Goal: Information Seeking & Learning: Compare options

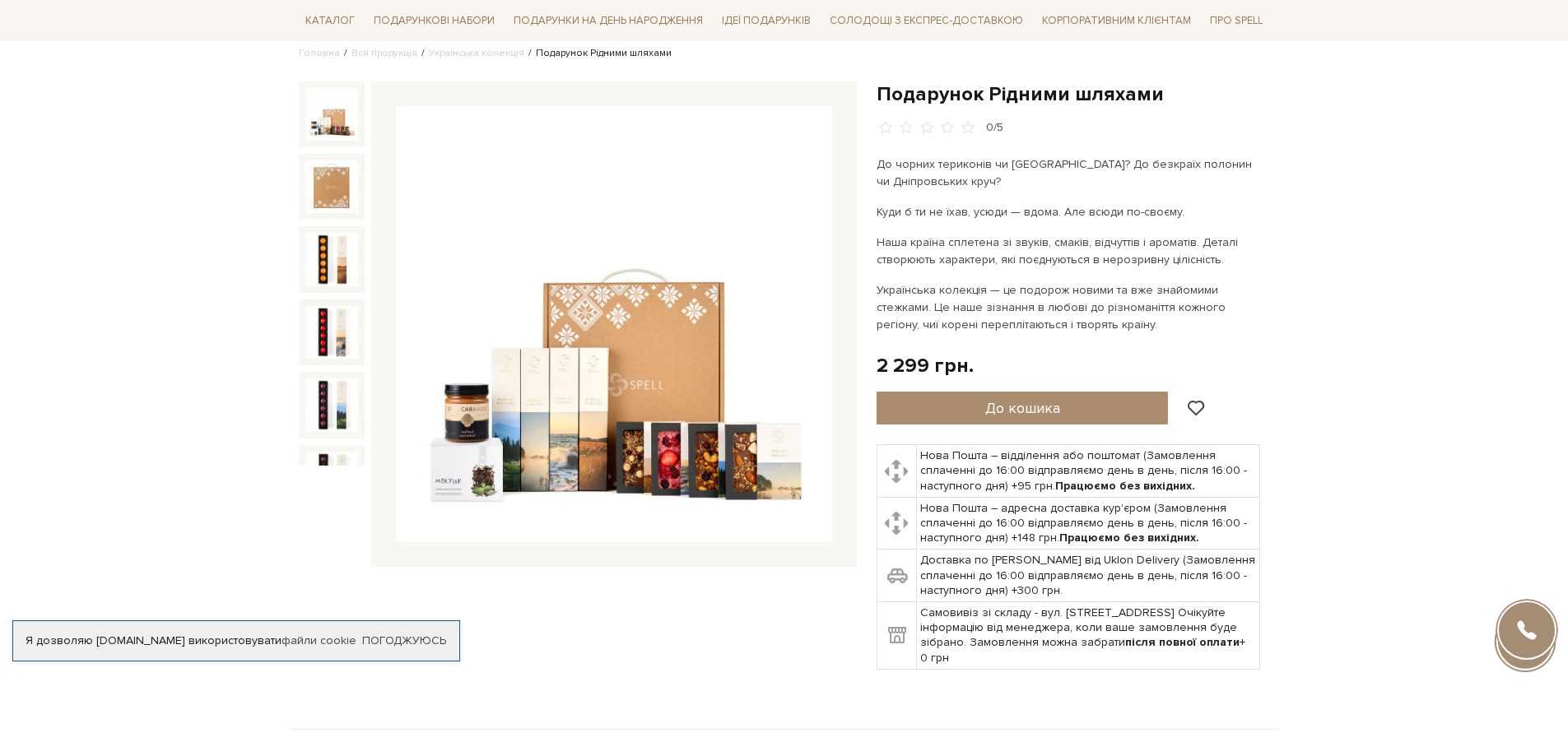
scroll to position [164, 0]
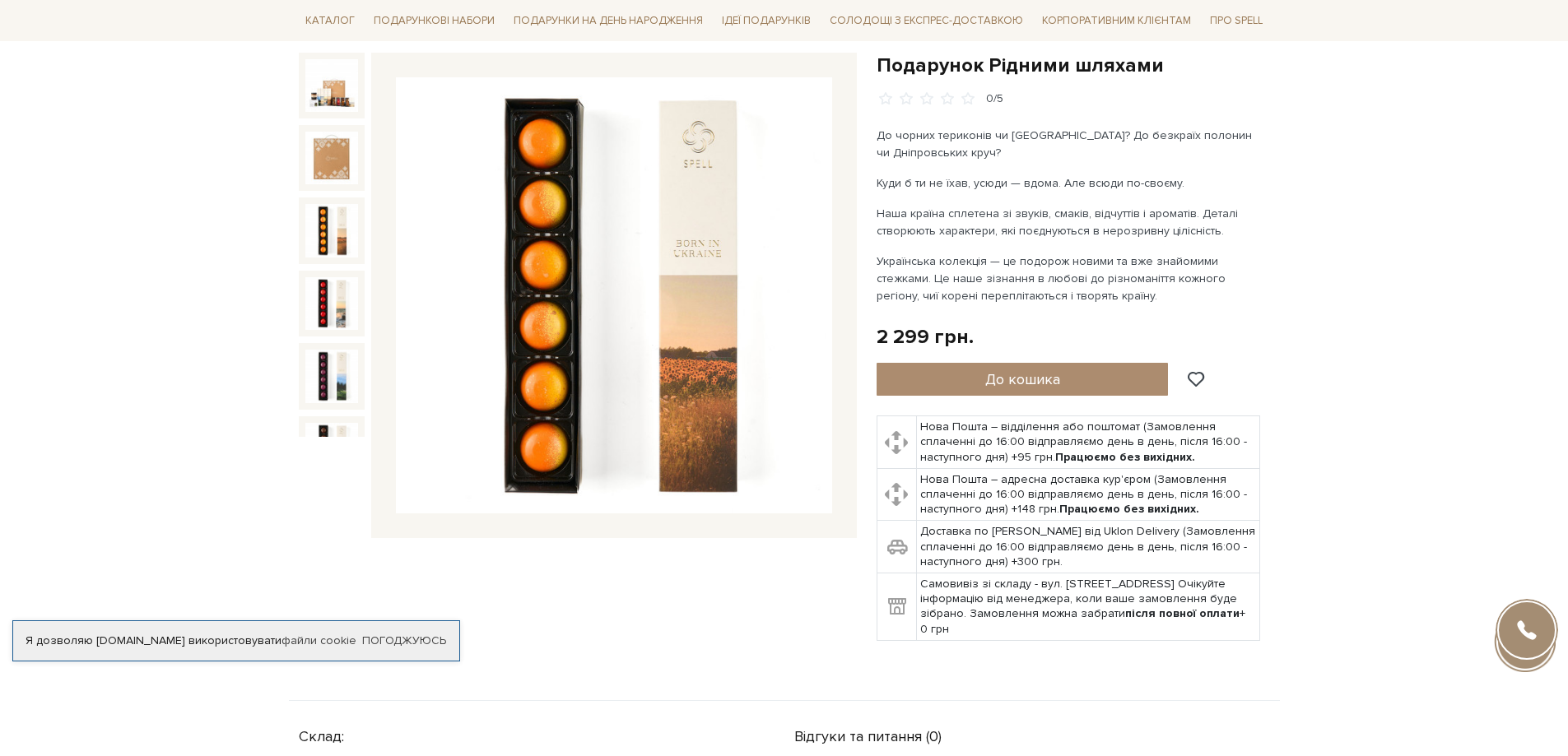
click at [343, 223] on img at bounding box center [331, 230] width 52 height 52
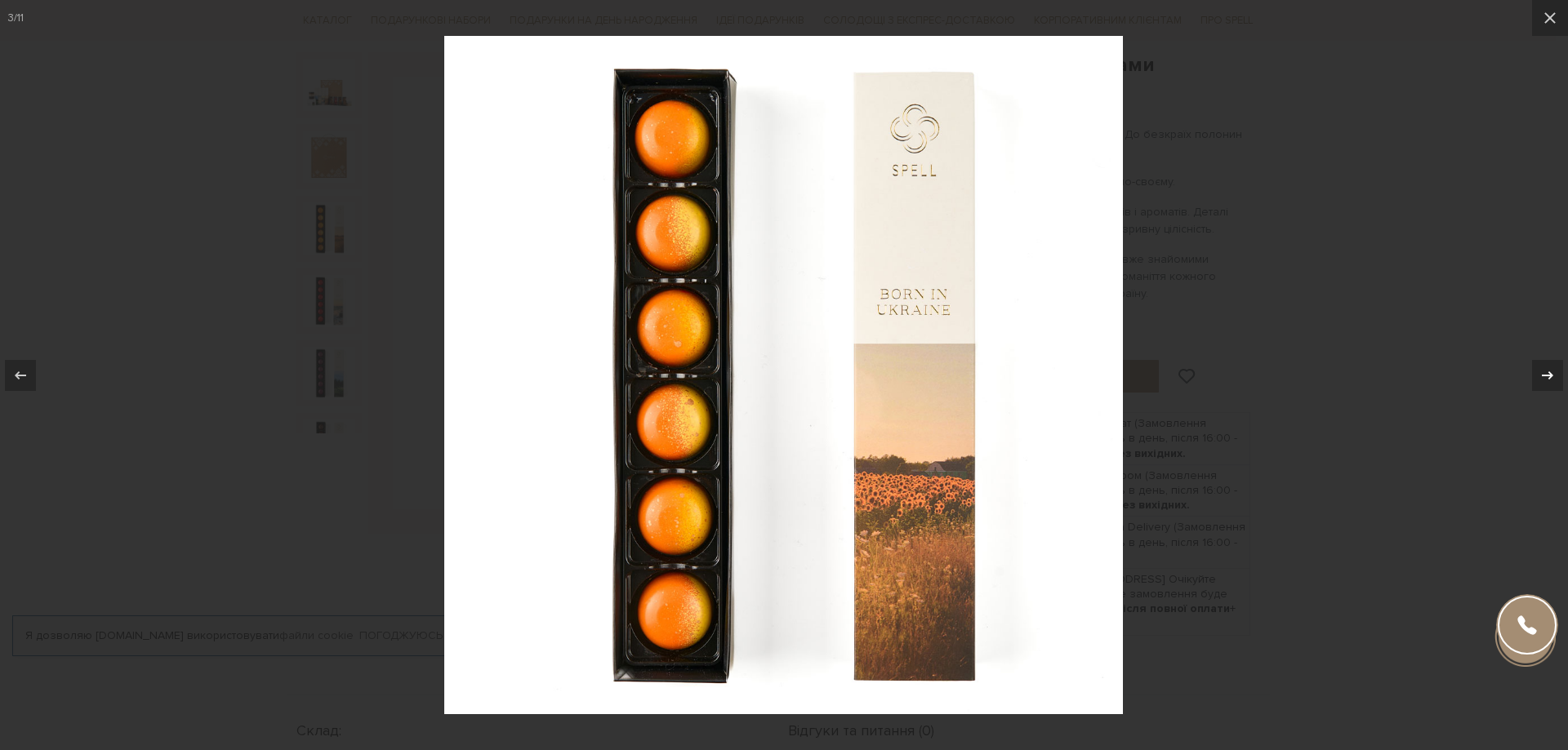
click at [1543, 377] on icon at bounding box center [1547, 375] width 20 height 20
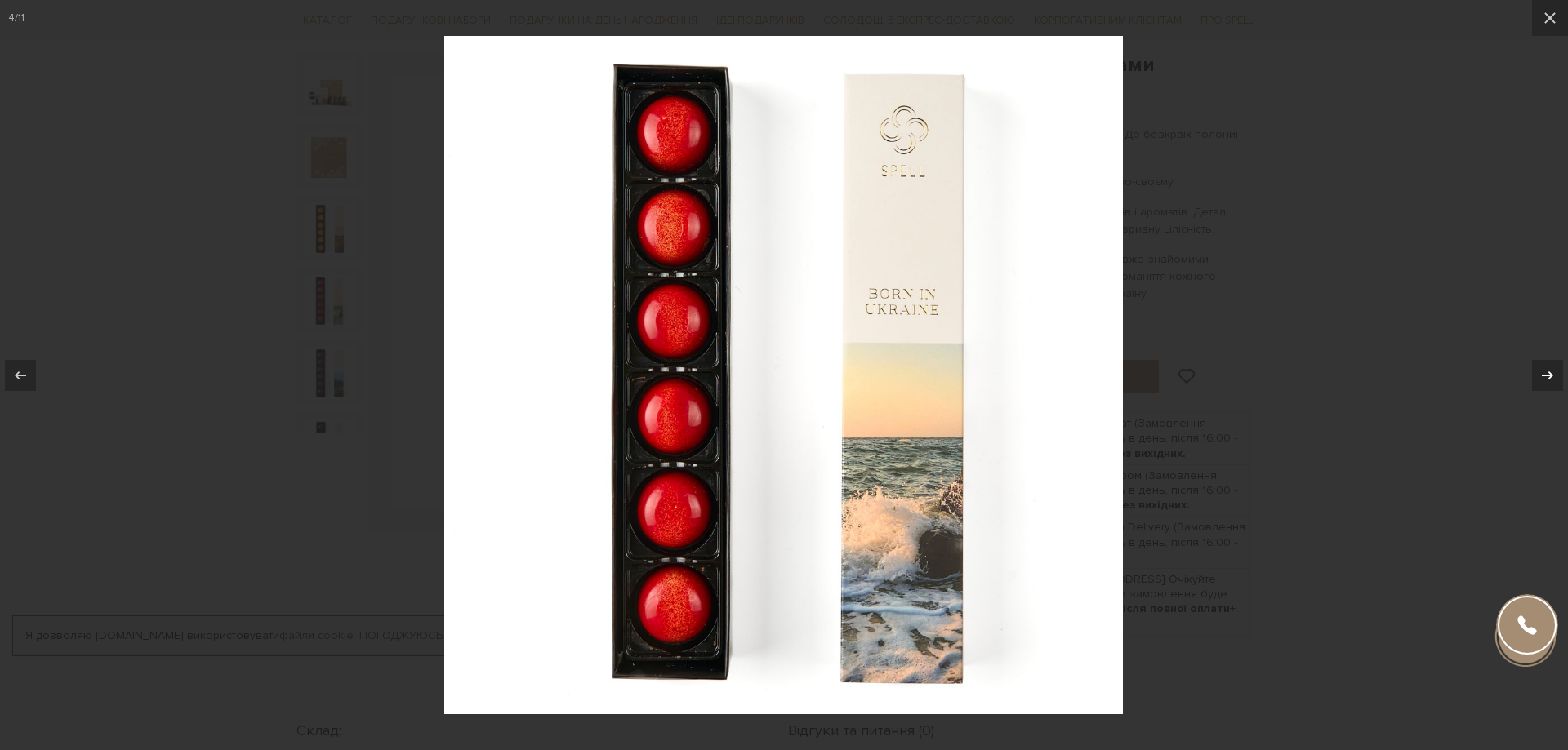
click at [1543, 377] on icon at bounding box center [1547, 375] width 20 height 20
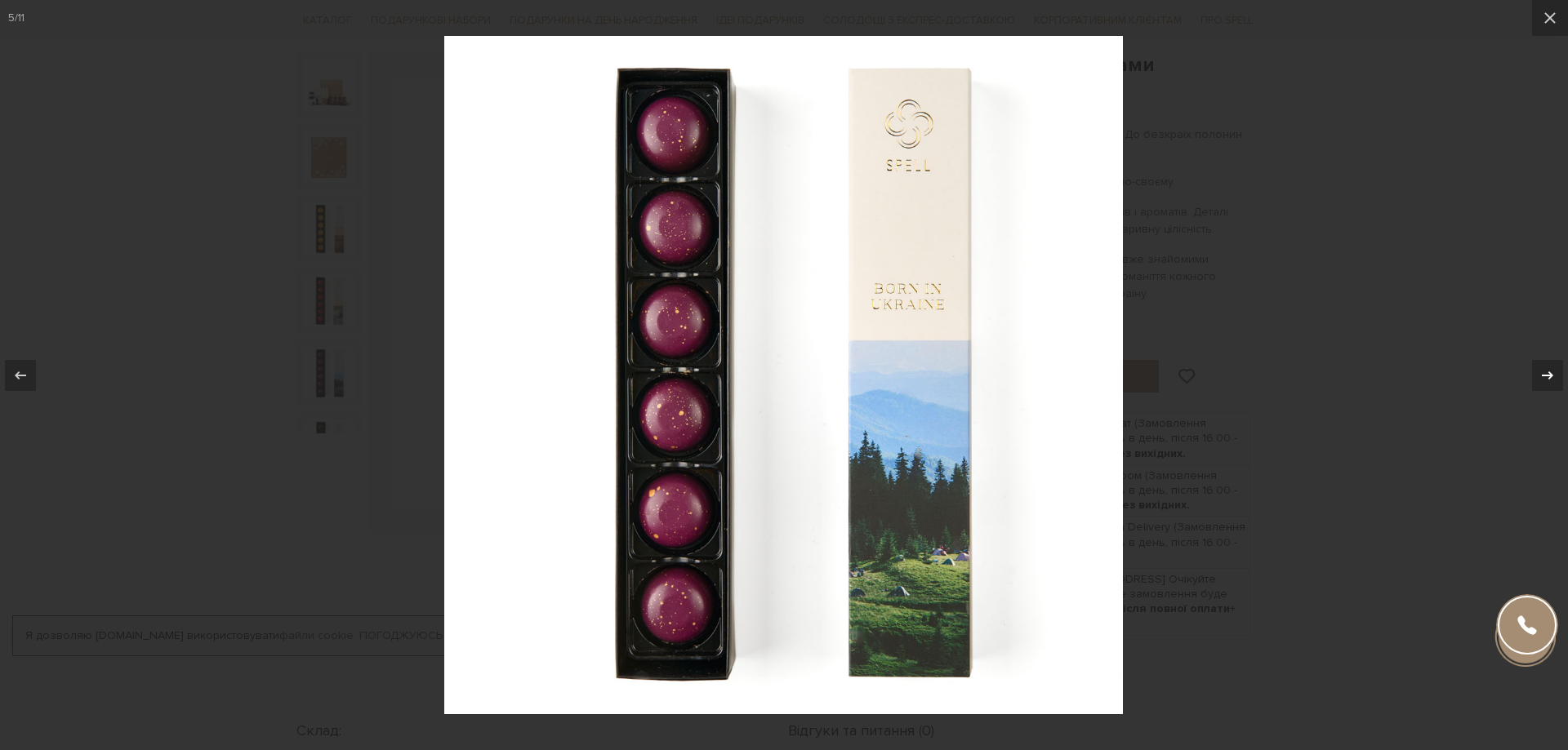
click at [1543, 377] on icon at bounding box center [1547, 375] width 20 height 20
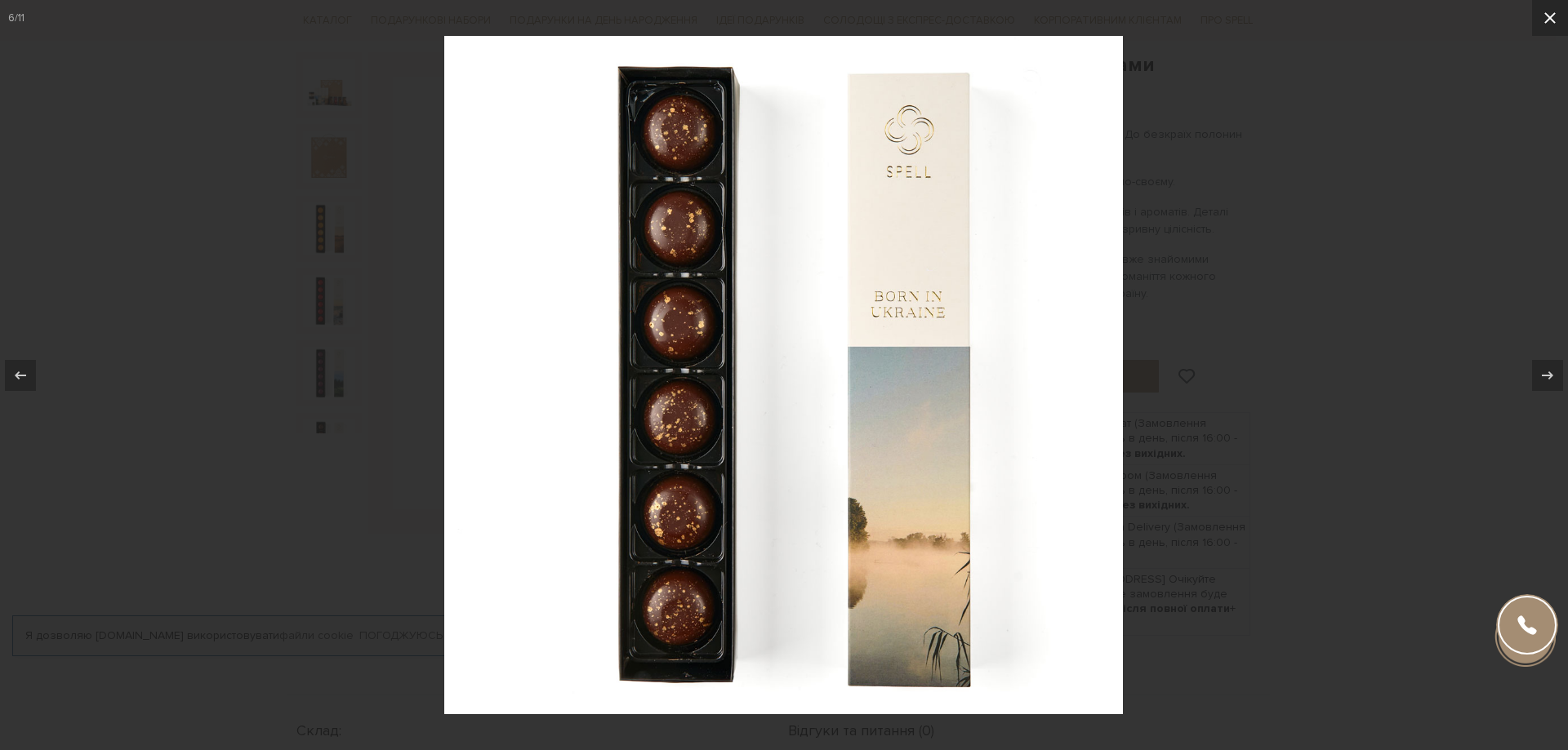
click at [1555, 17] on icon at bounding box center [1550, 18] width 20 height 20
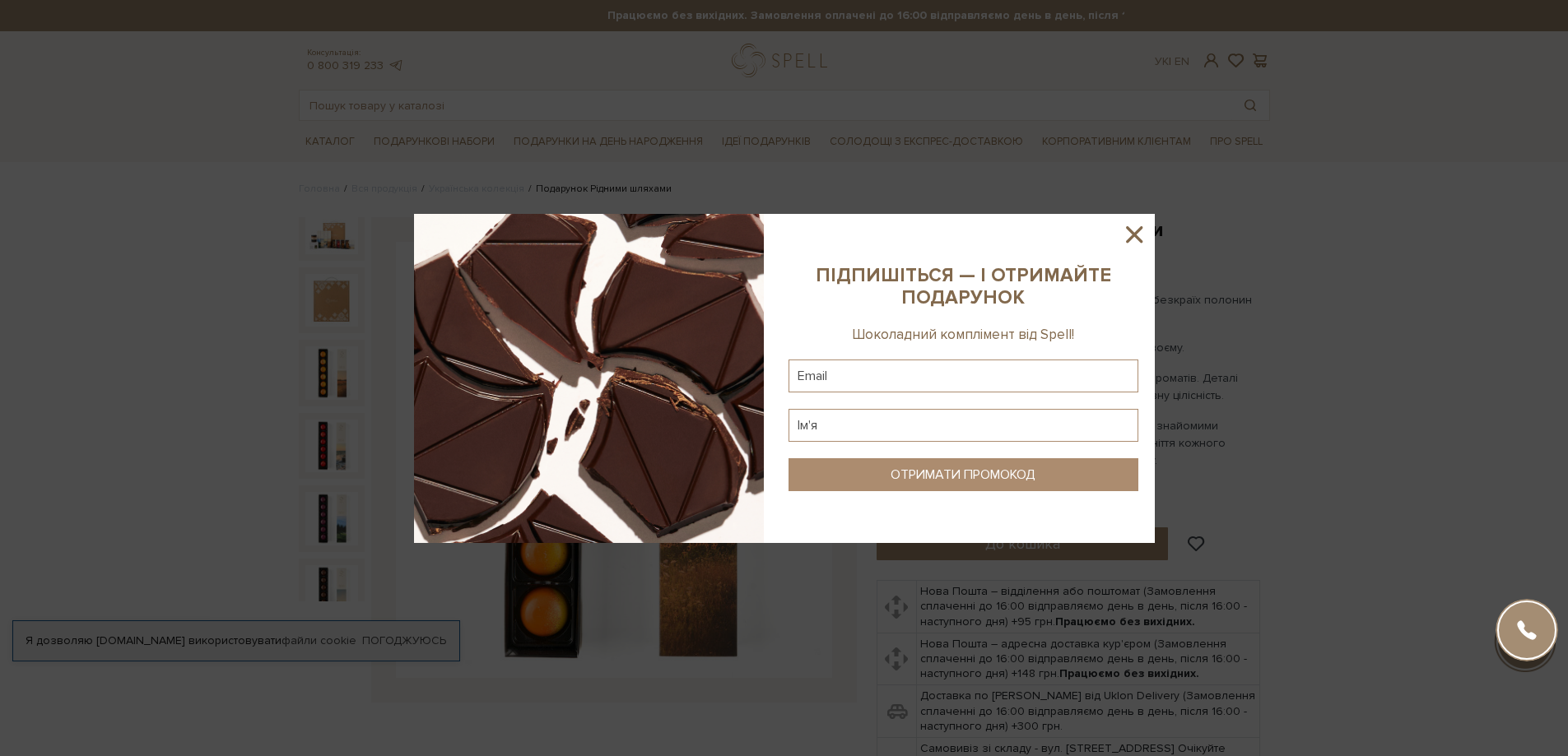
click at [1138, 228] on icon at bounding box center [1134, 235] width 28 height 28
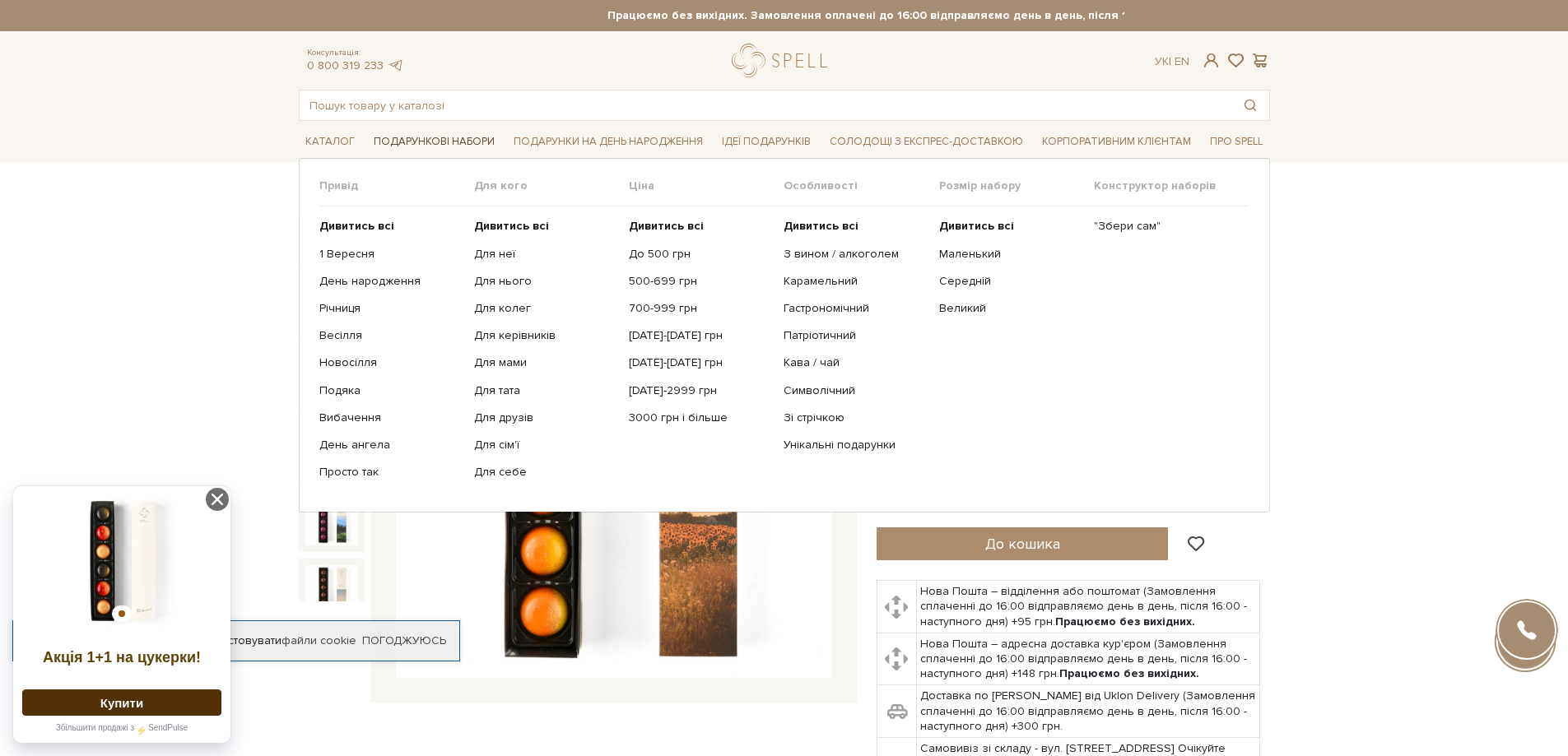
click at [455, 137] on span "Подарункові набори" at bounding box center [434, 142] width 134 height 26
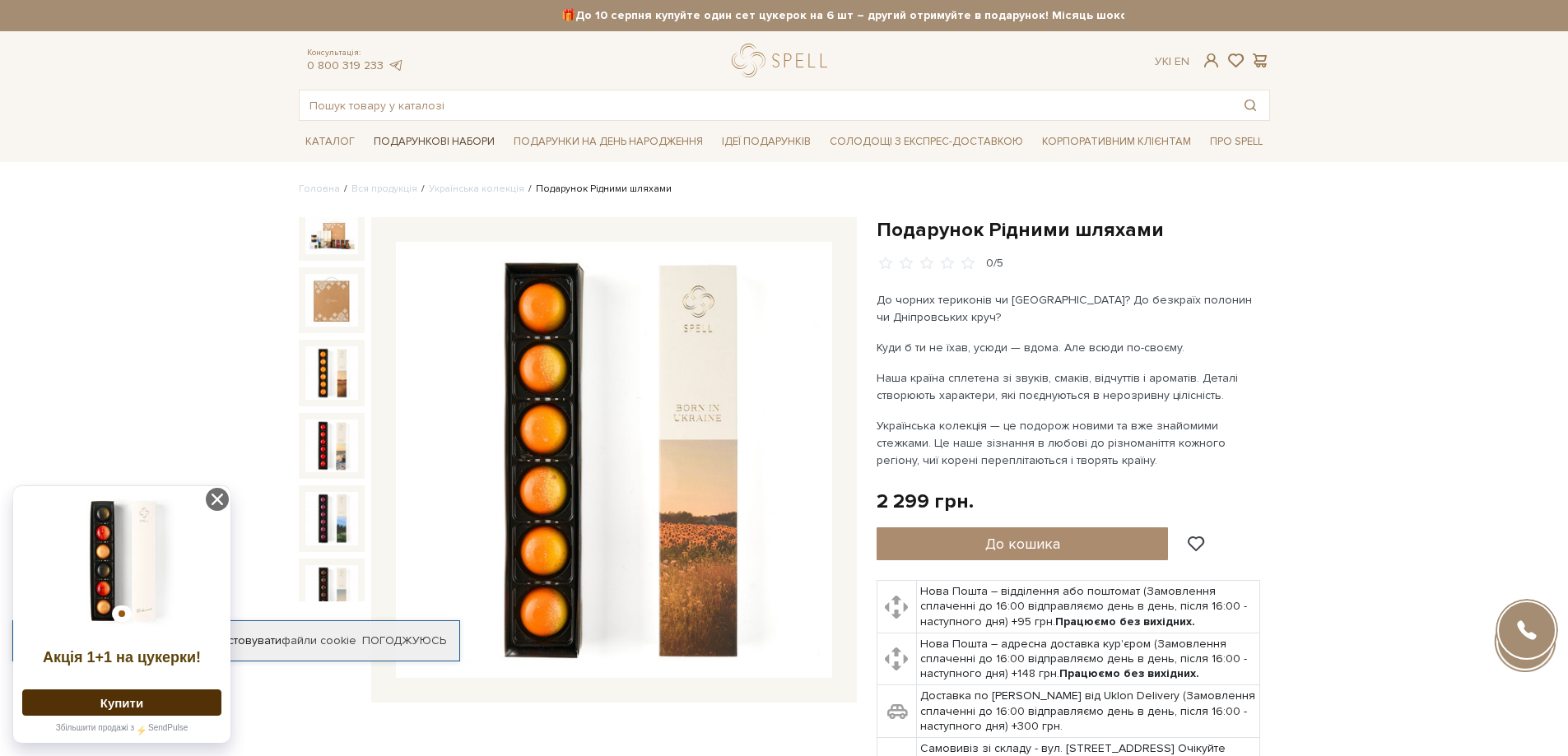
click at [436, 138] on span "Подарункові набори" at bounding box center [434, 142] width 134 height 26
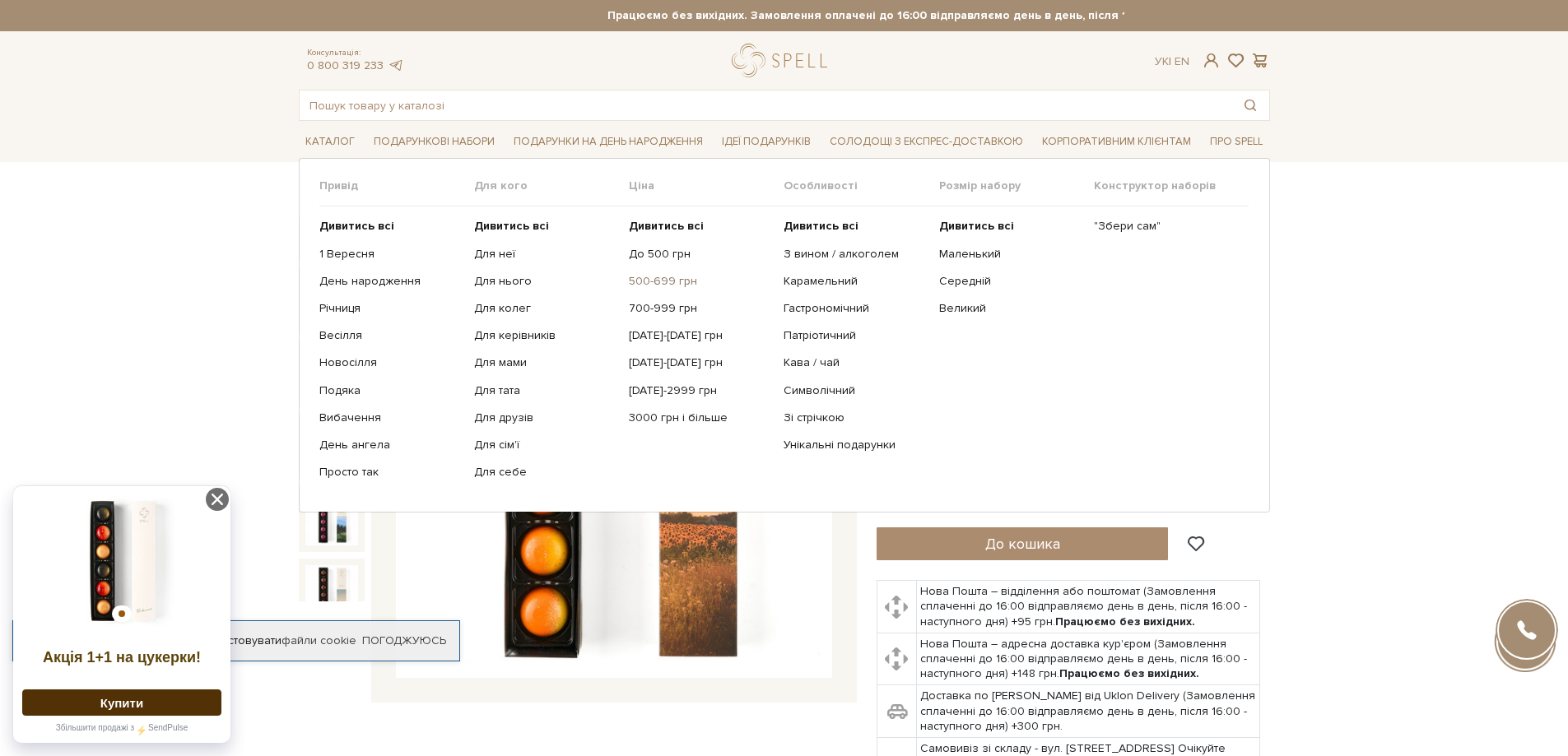
click at [664, 280] on link "500-699 грн" at bounding box center [701, 281] width 143 height 15
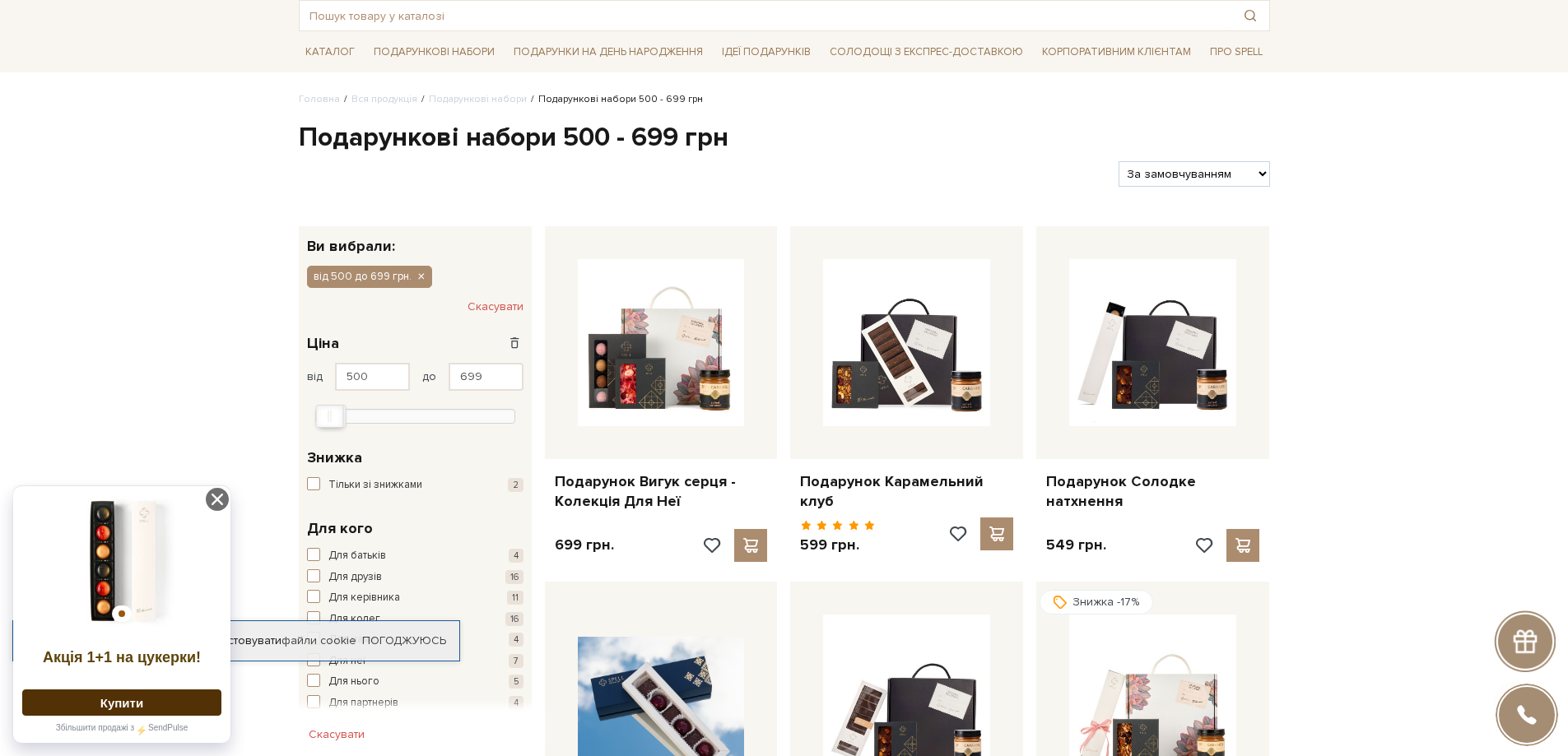
scroll to position [246, 0]
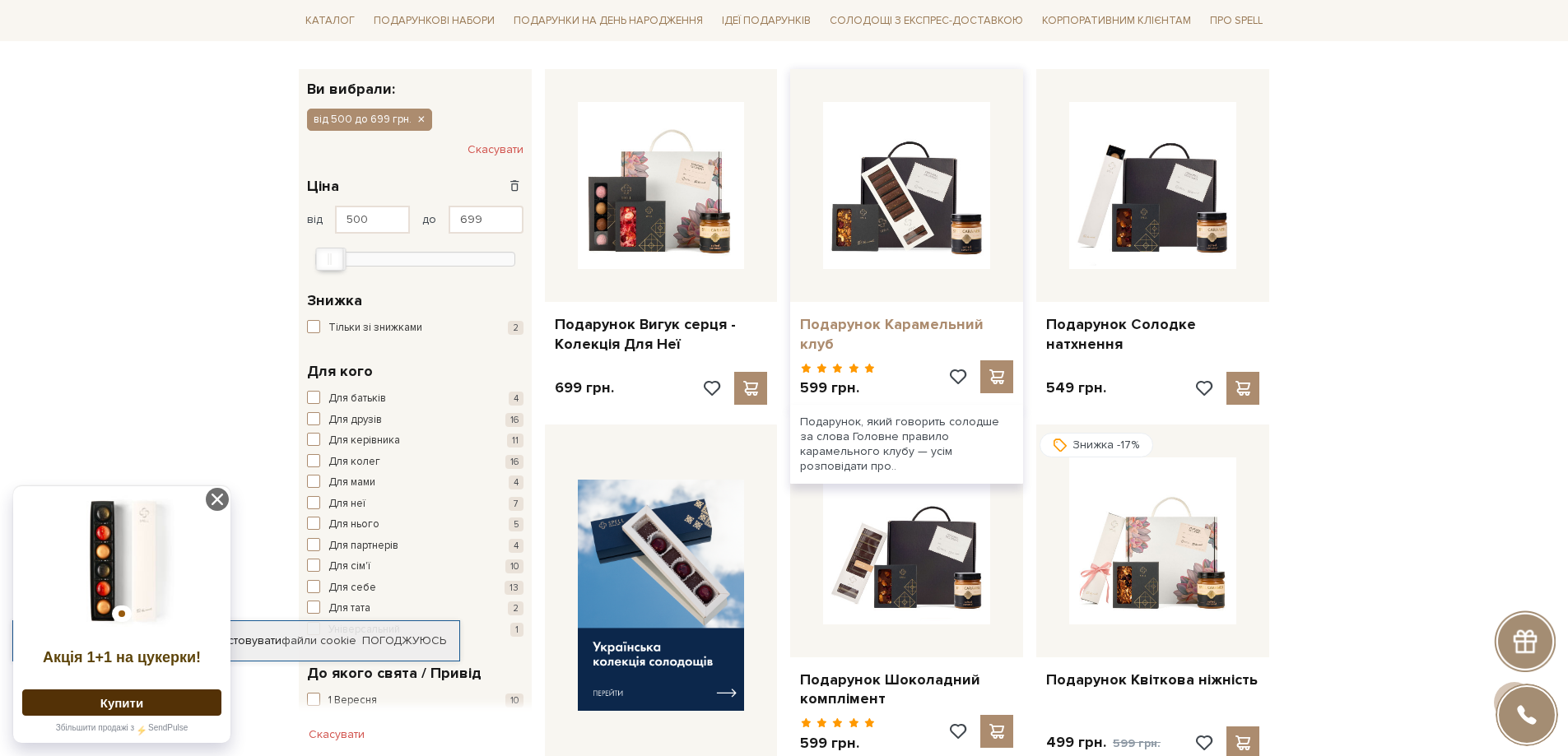
click at [931, 329] on link "Подарунок Карамельний клуб" at bounding box center [906, 334] width 213 height 39
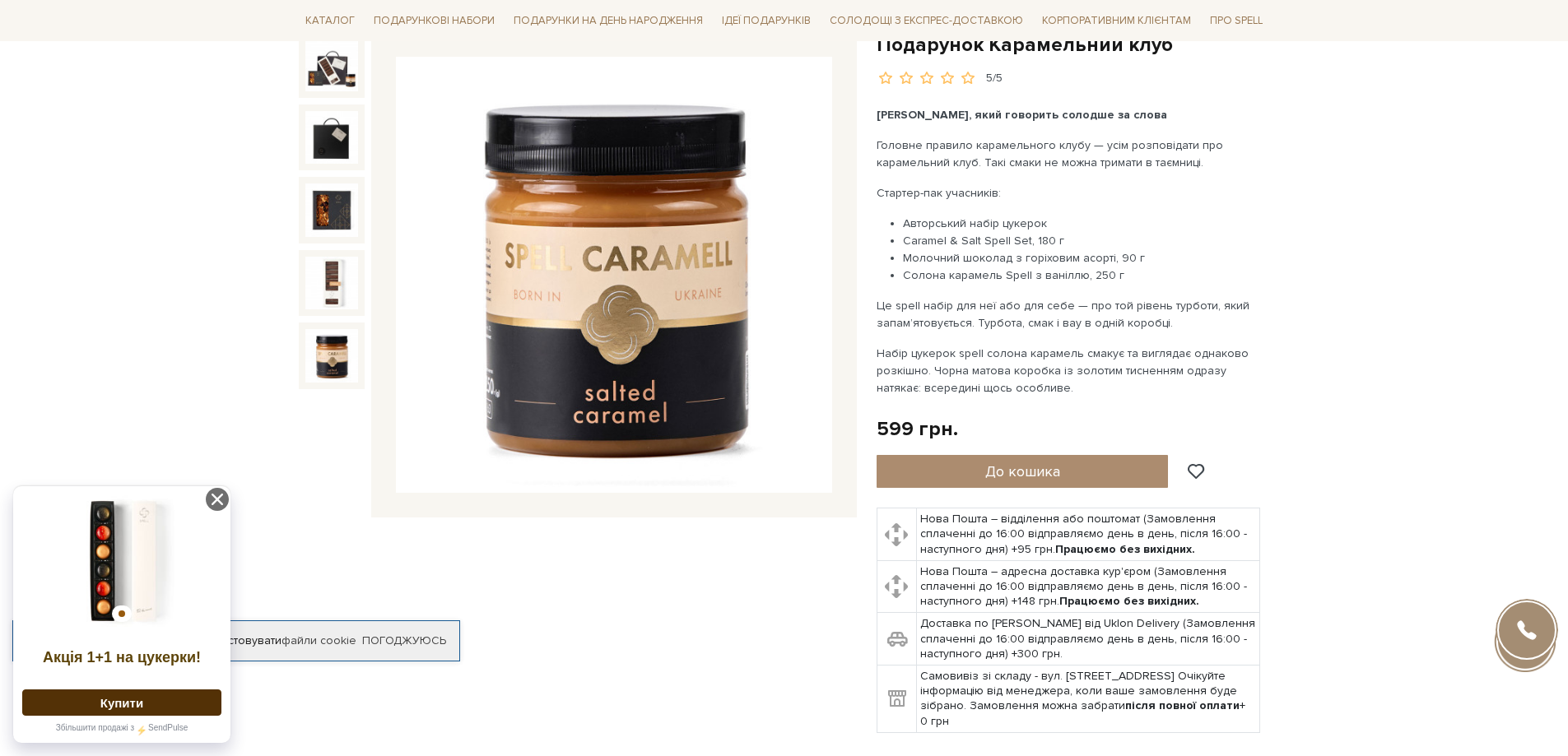
scroll to position [82, 0]
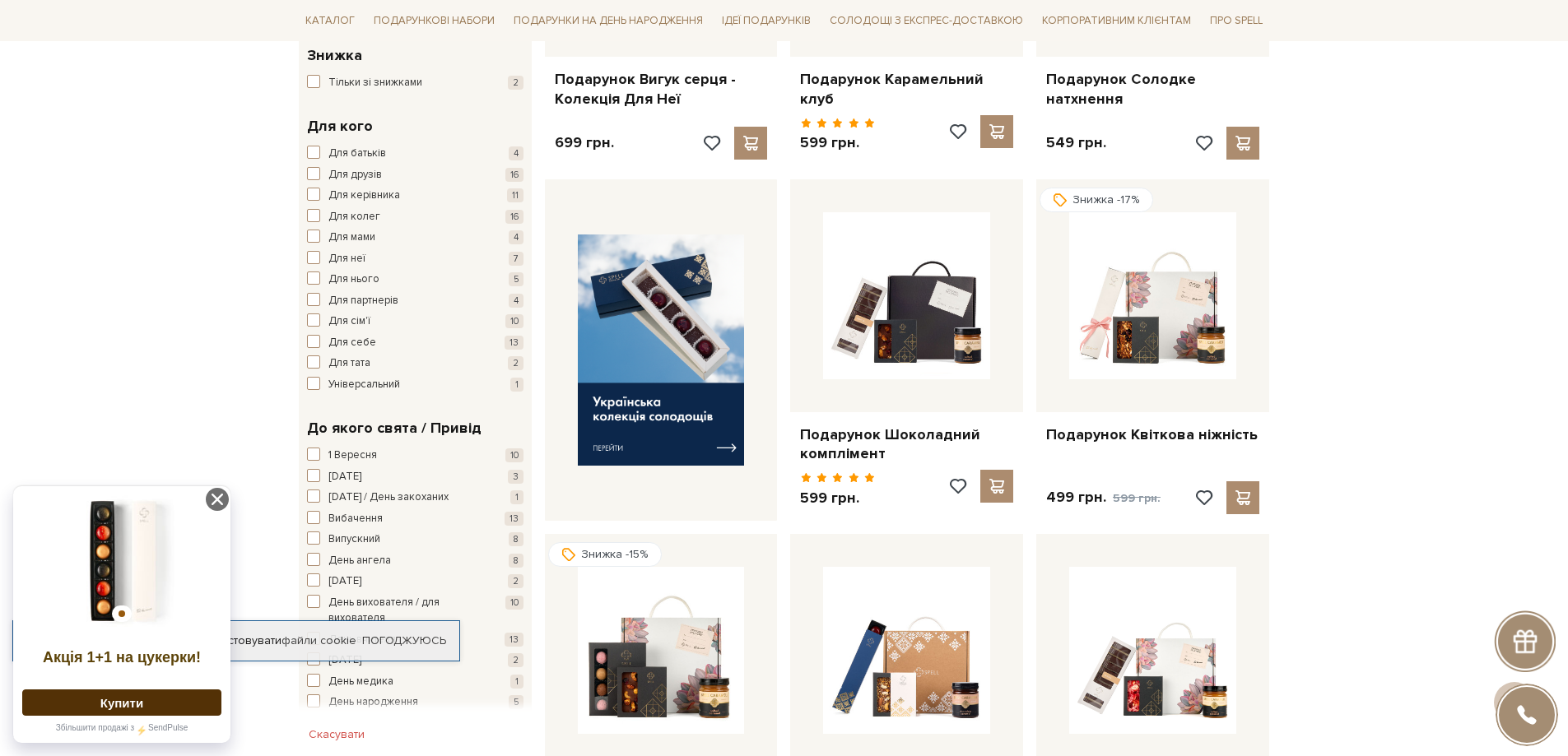
scroll to position [494, 0]
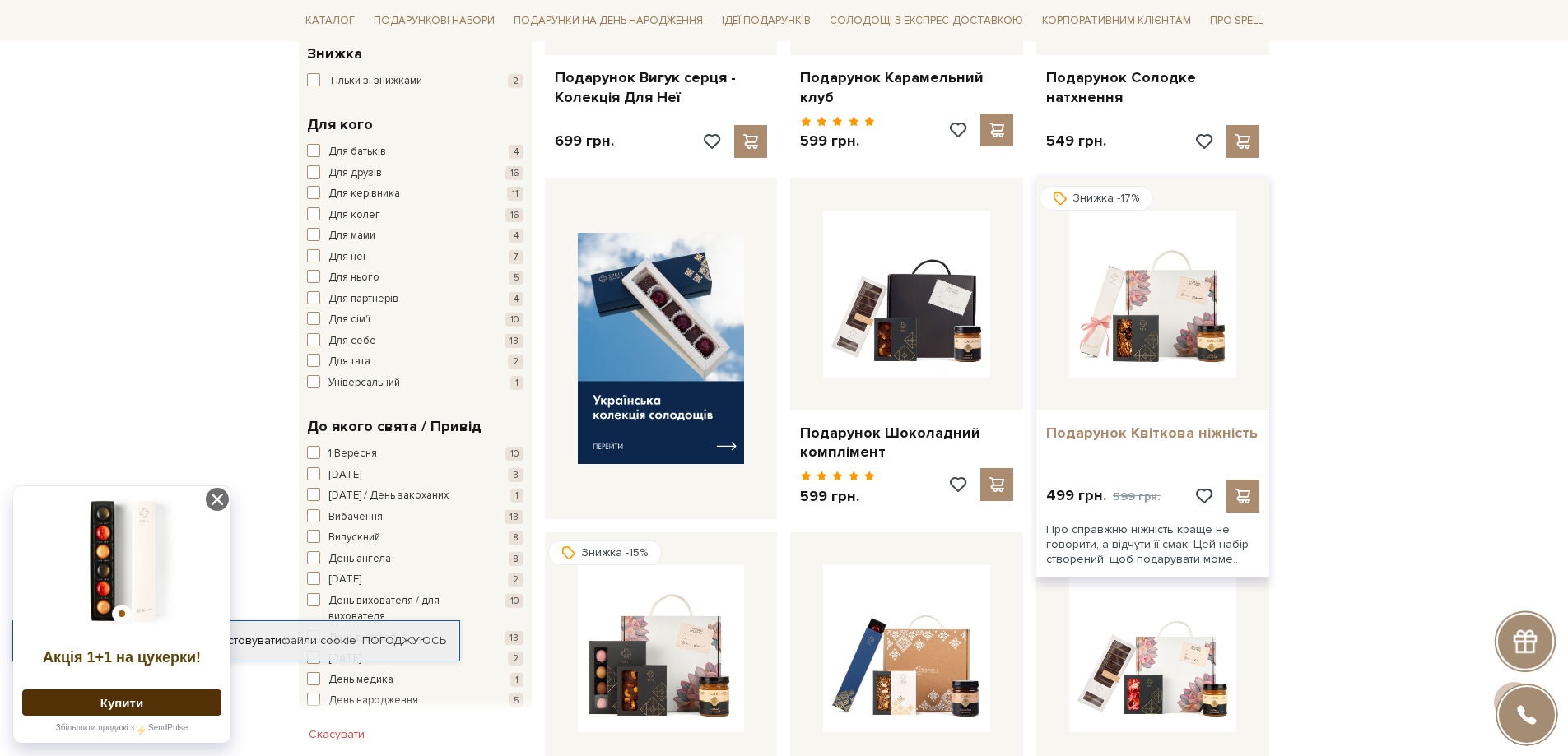
click at [1145, 424] on link "Подарунок Квіткова ніжність" at bounding box center [1152, 433] width 213 height 19
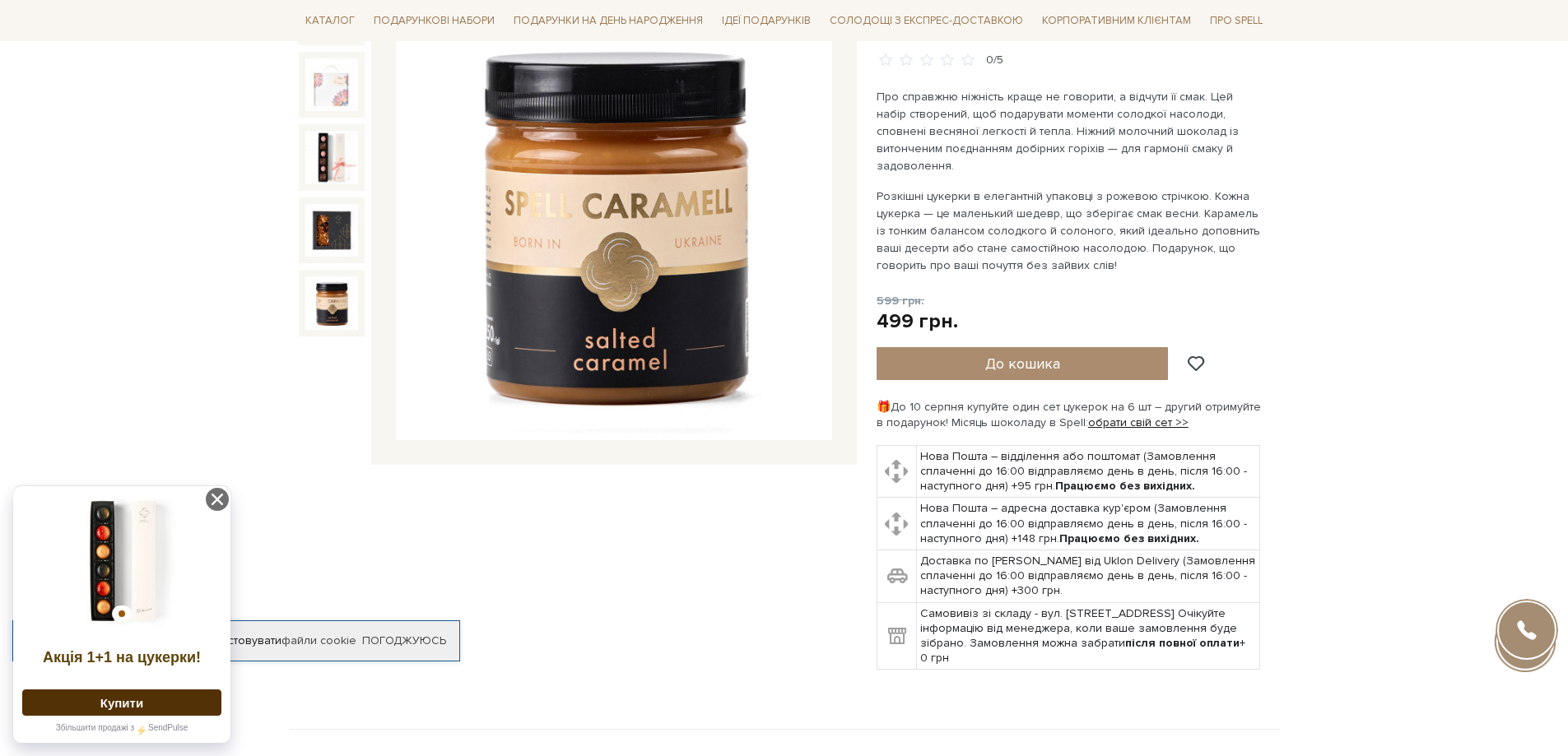
scroll to position [246, 0]
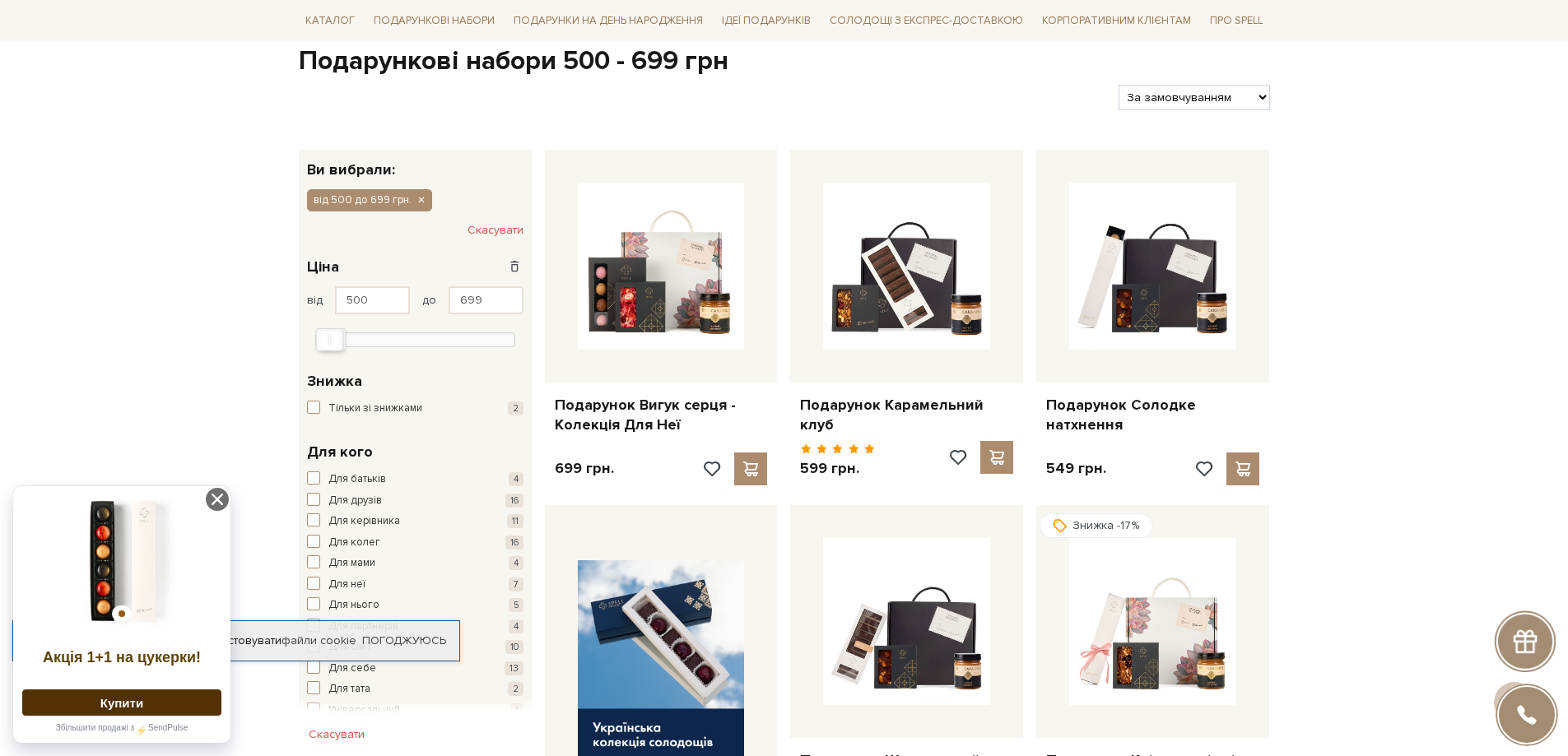
scroll to position [164, 0]
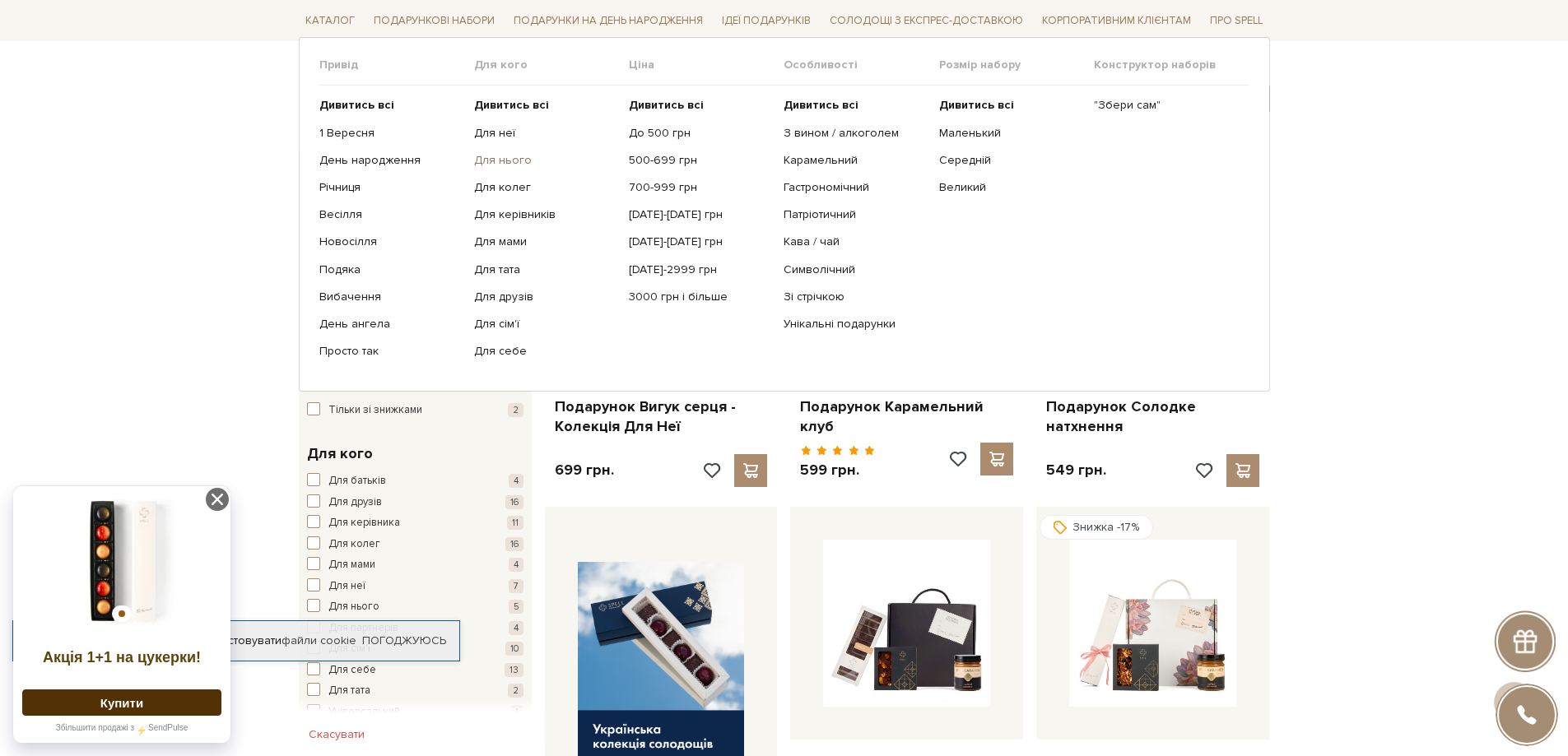
click at [487, 158] on link "Для нього" at bounding box center [545, 160] width 143 height 15
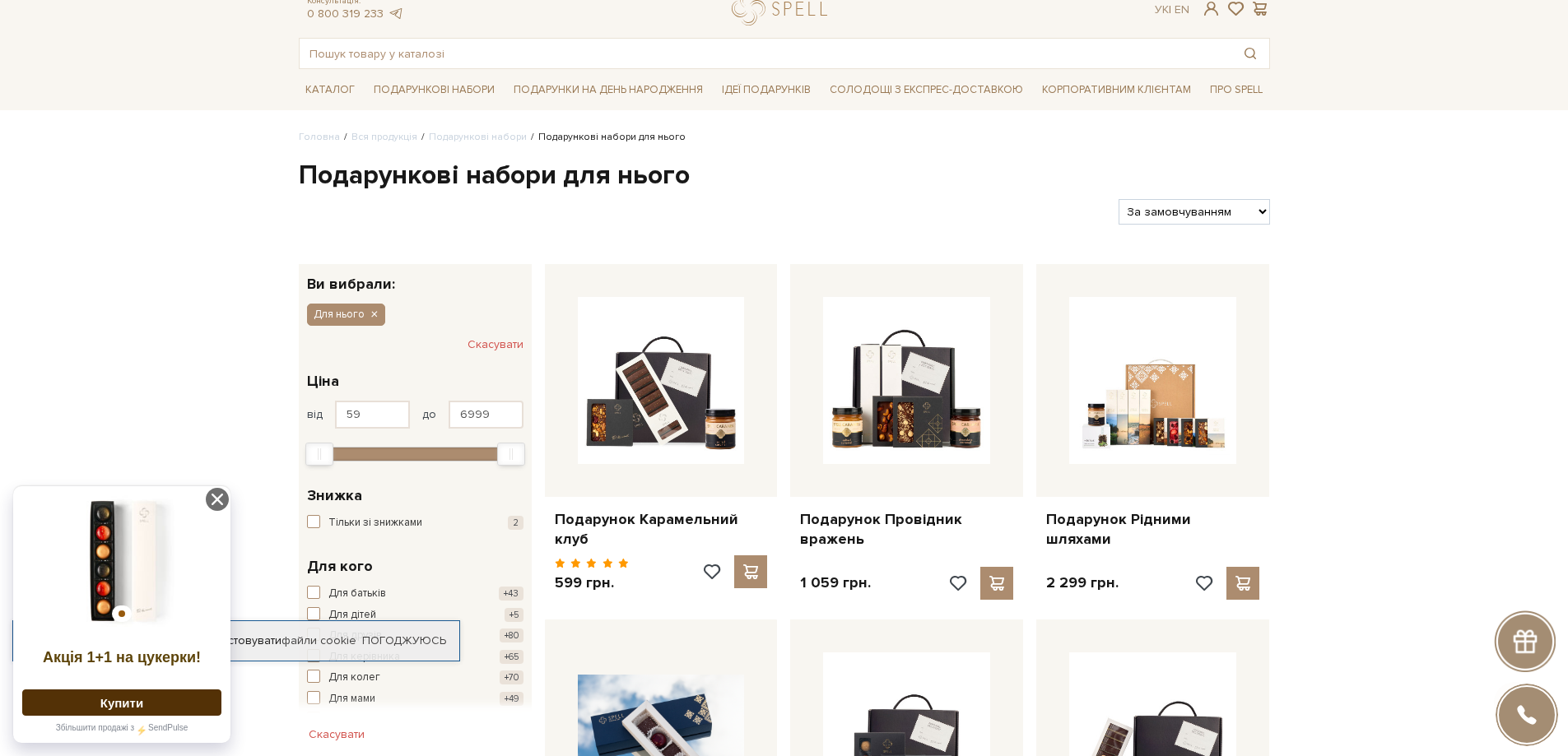
scroll to position [246, 0]
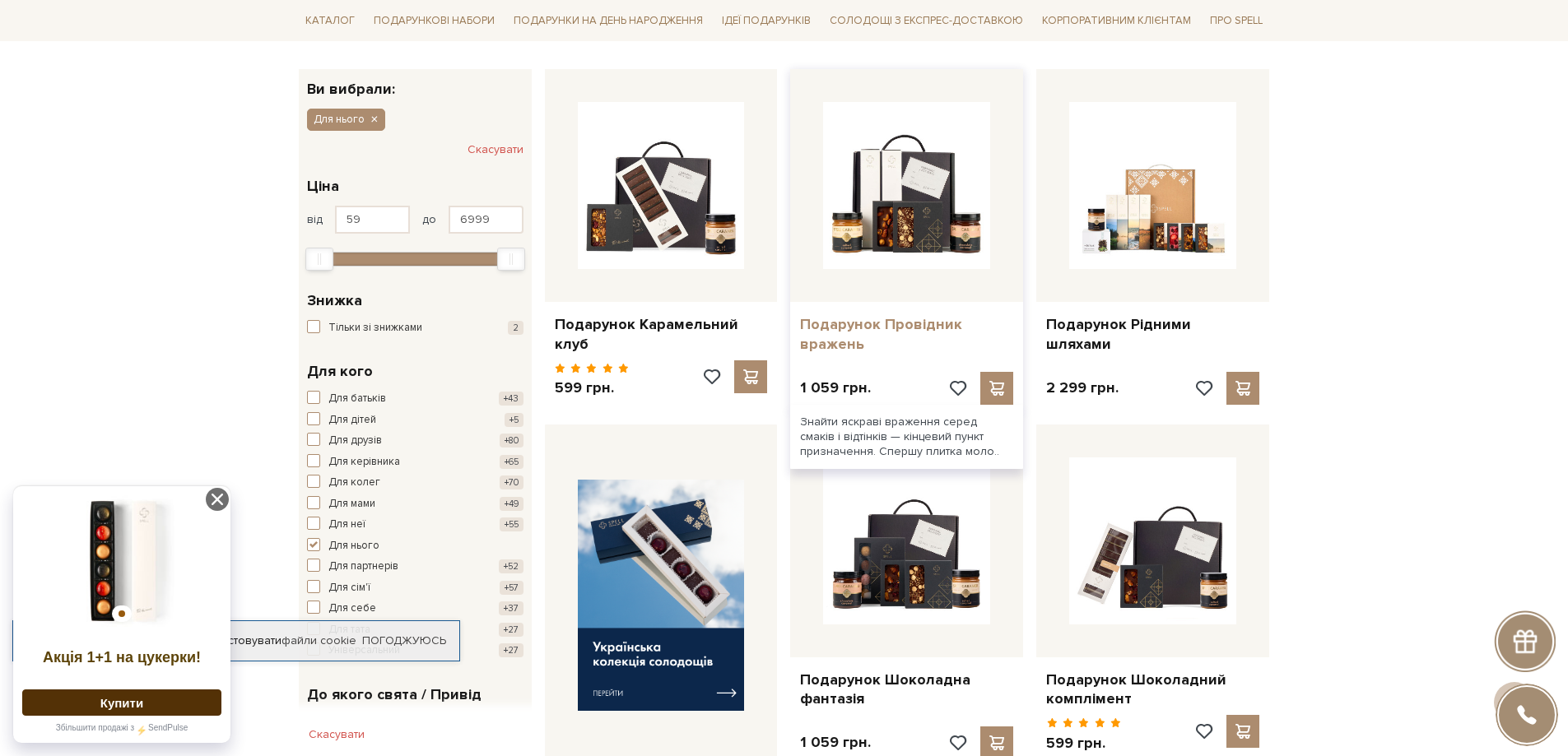
click at [887, 326] on link "Подарунок Провідник вражень" at bounding box center [906, 334] width 213 height 39
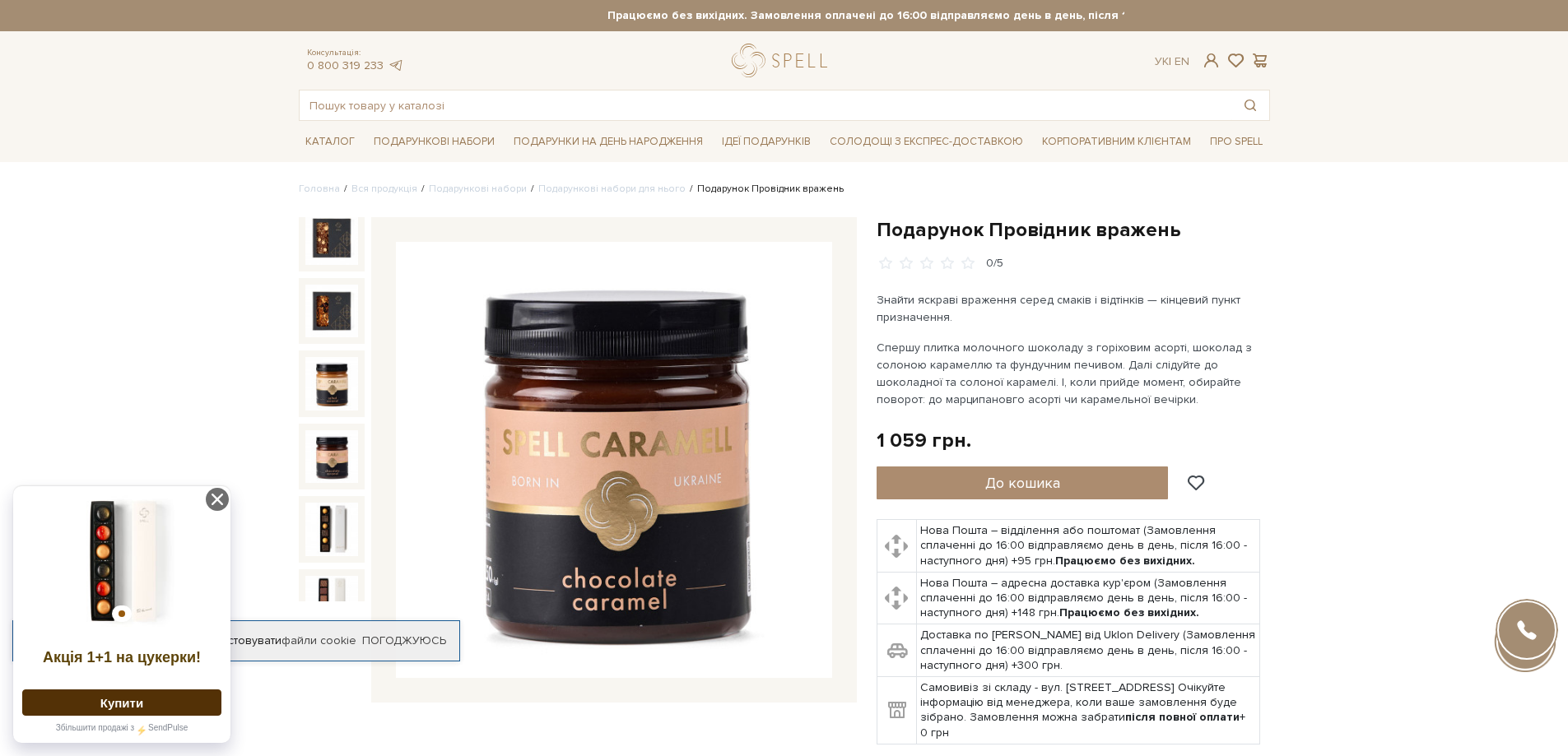
scroll to position [164, 0]
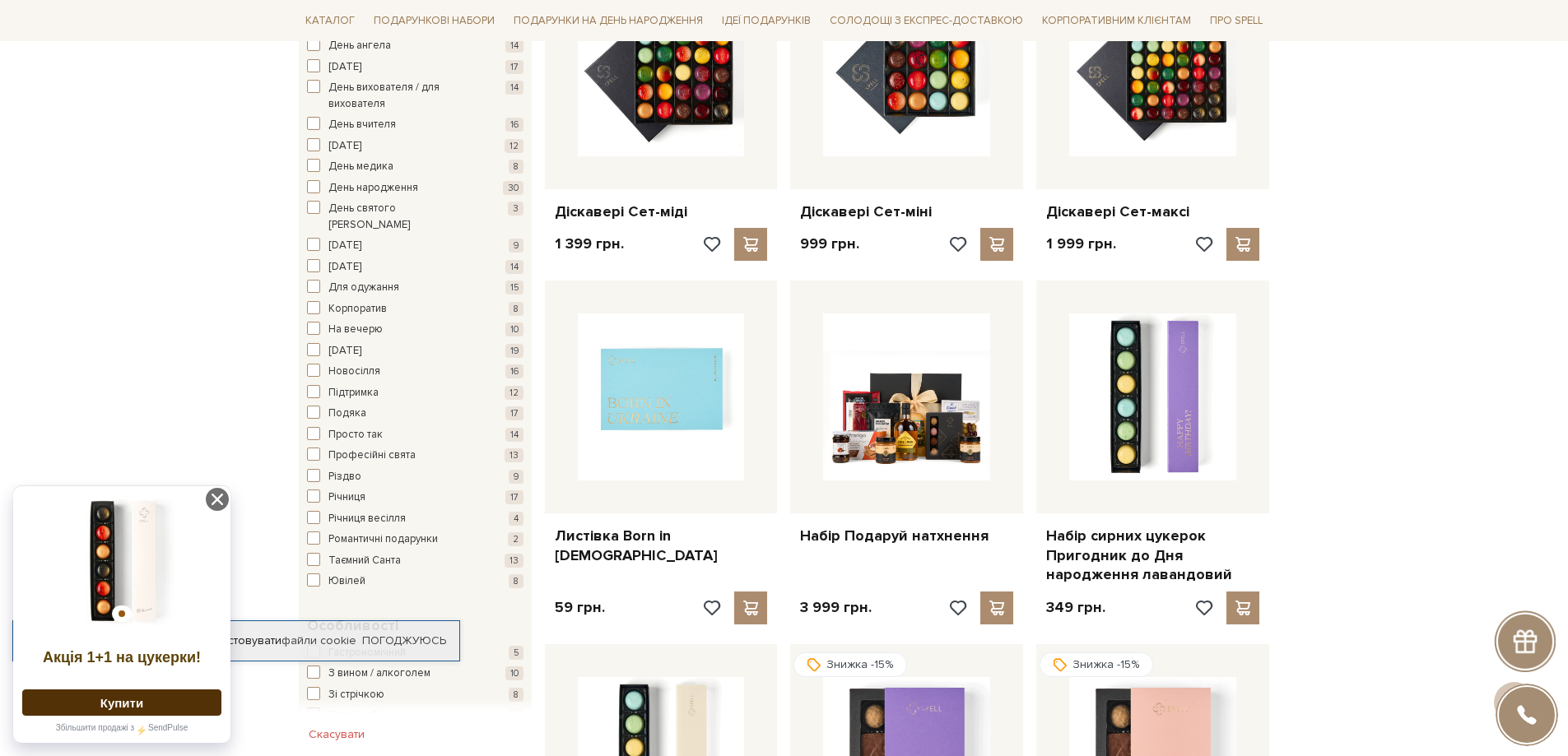
scroll to position [658, 0]
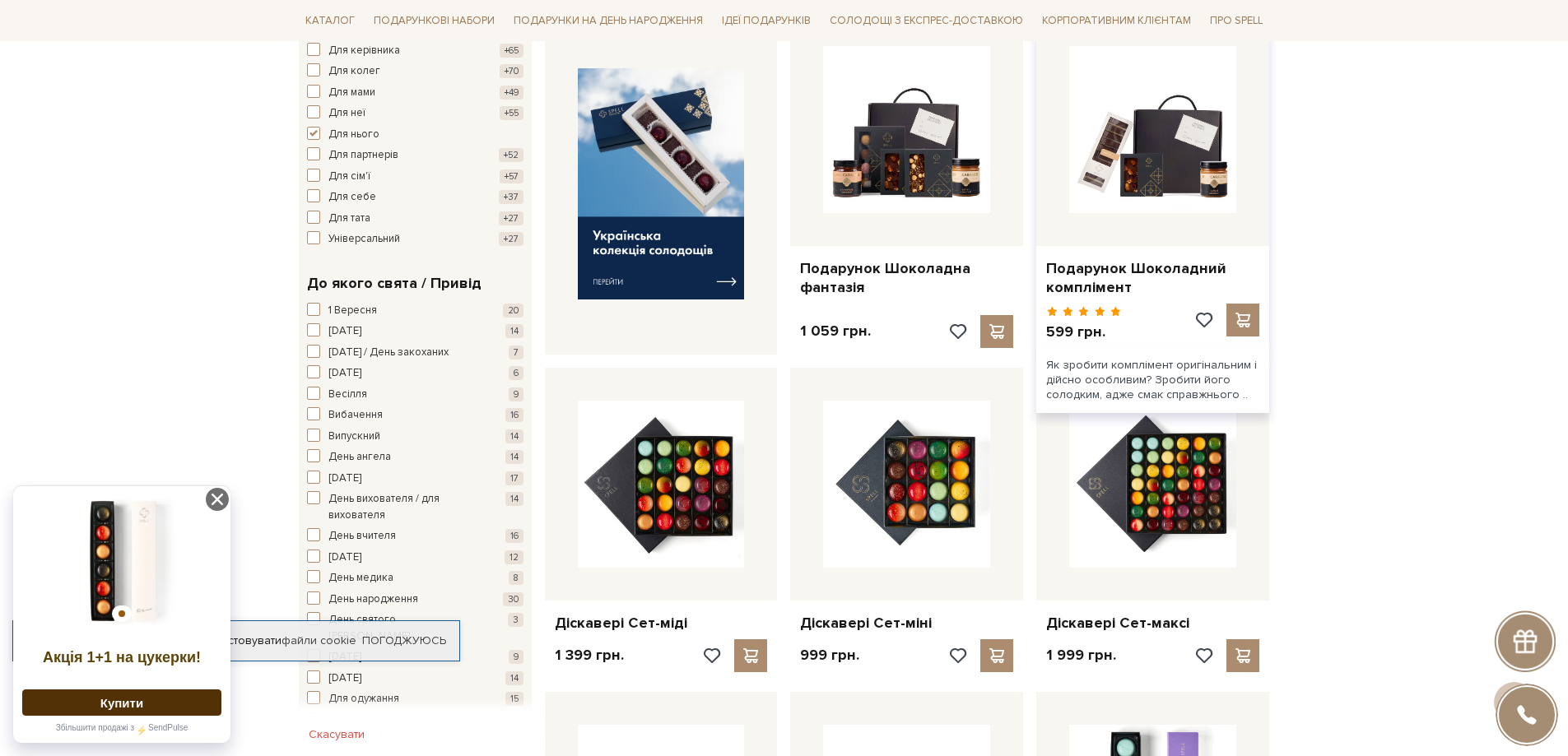
click at [1157, 246] on div "Подарунок Шоколадний комплімент" at bounding box center [1152, 275] width 233 height 58
click at [1115, 278] on link "Подарунок Шоколадний комплімент" at bounding box center [1152, 278] width 213 height 39
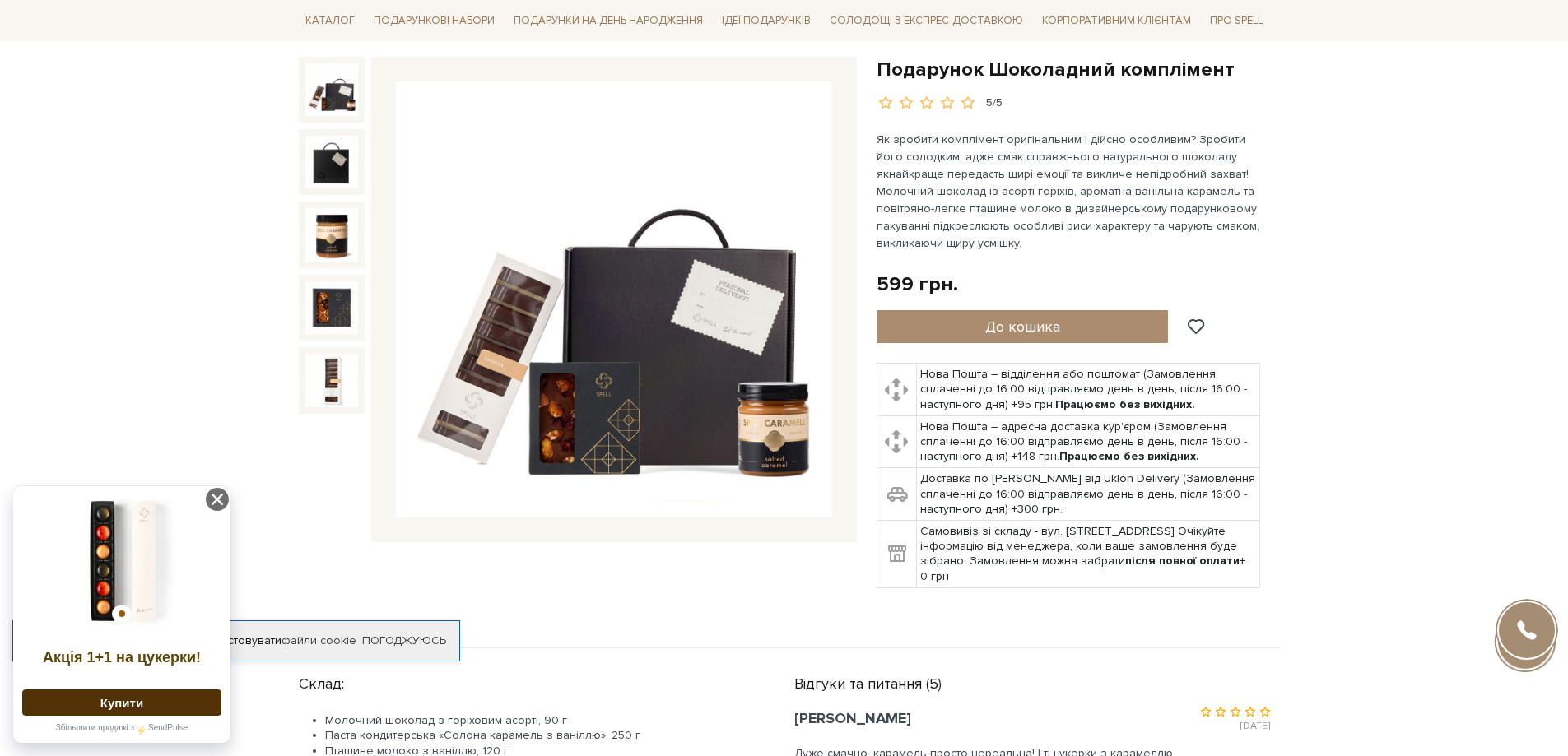
scroll to position [164, 0]
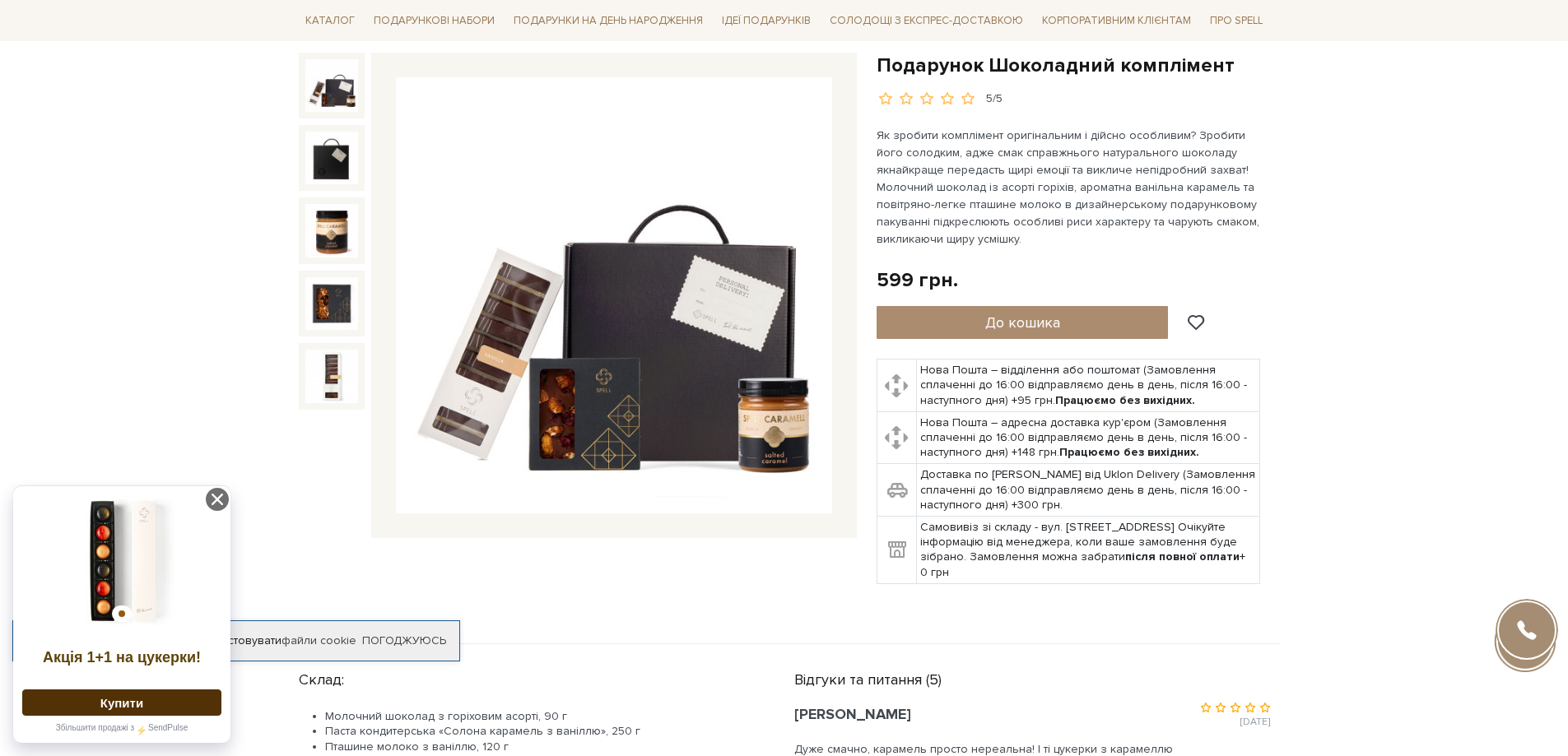
click at [483, 378] on img at bounding box center [614, 295] width 437 height 437
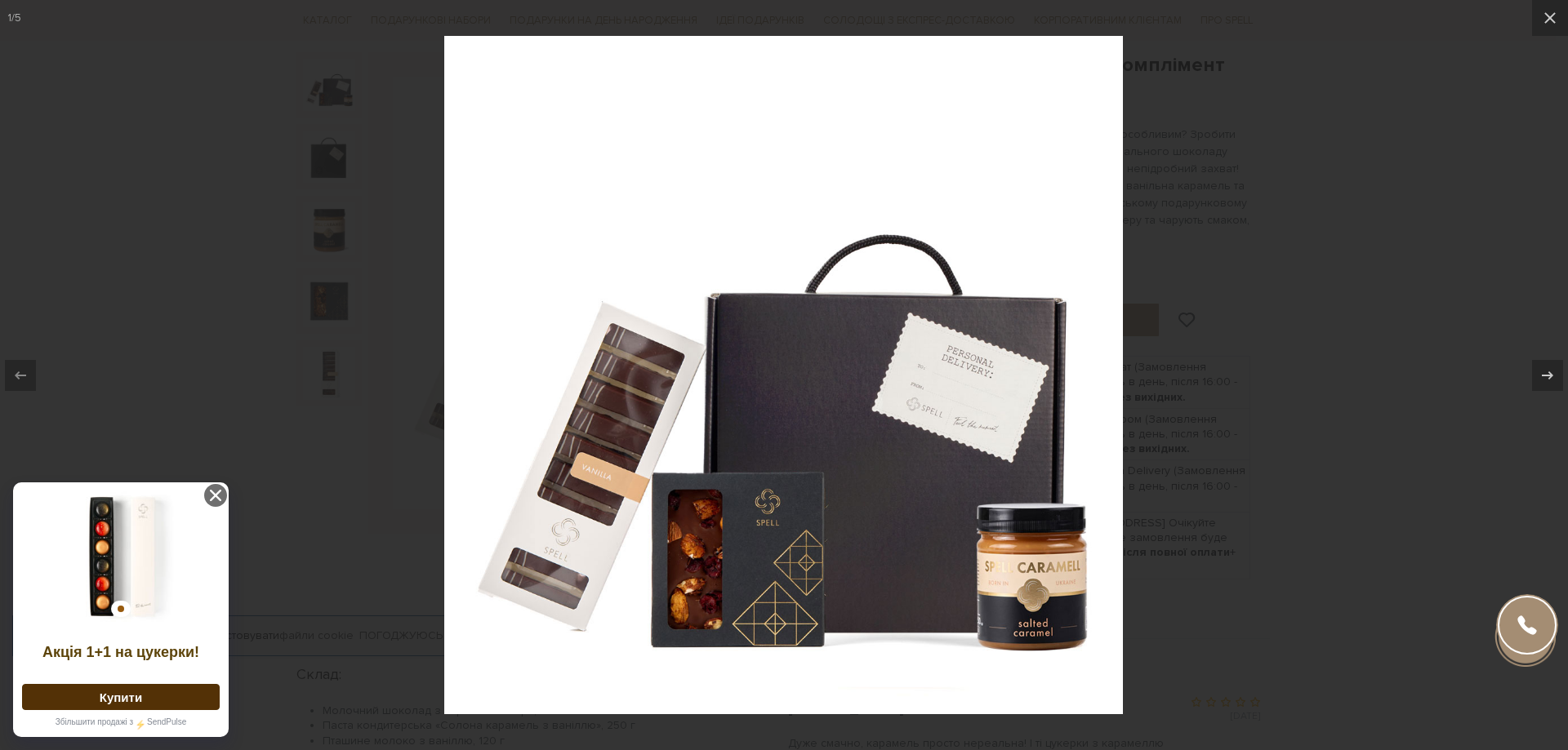
click at [604, 408] on img at bounding box center [783, 375] width 679 height 678
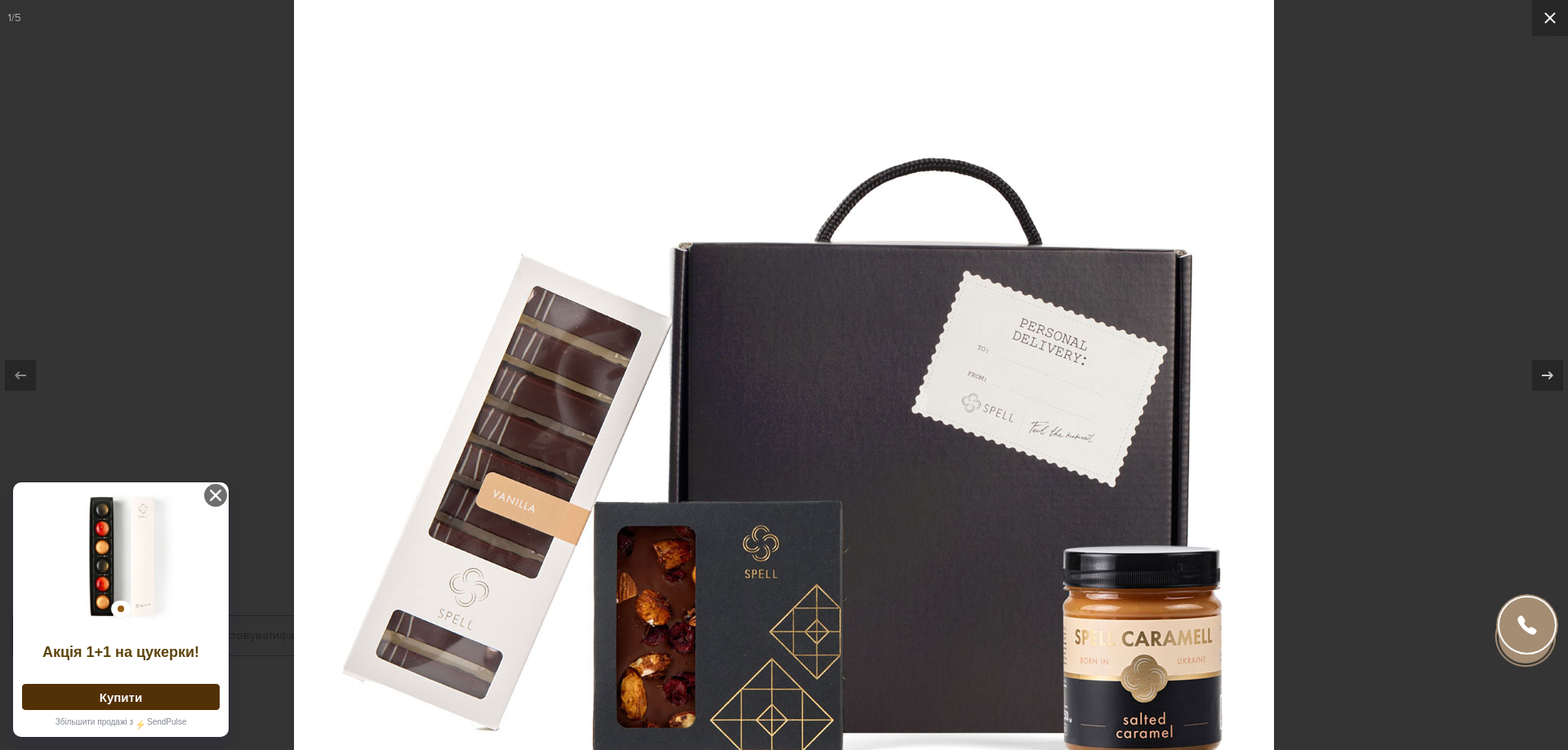
click at [1549, 14] on icon at bounding box center [1550, 18] width 20 height 20
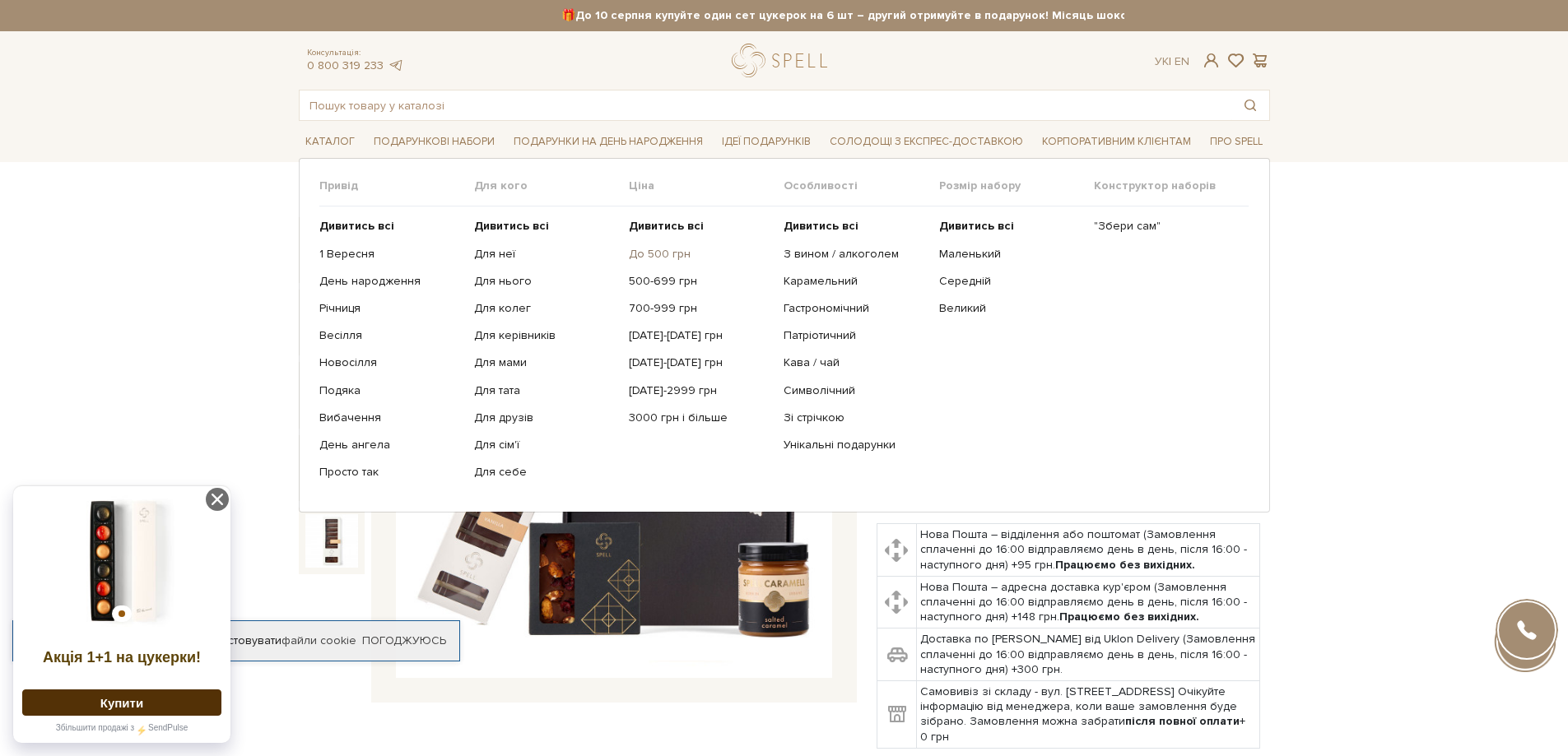
click at [667, 255] on link "До 500 грн" at bounding box center [701, 254] width 143 height 15
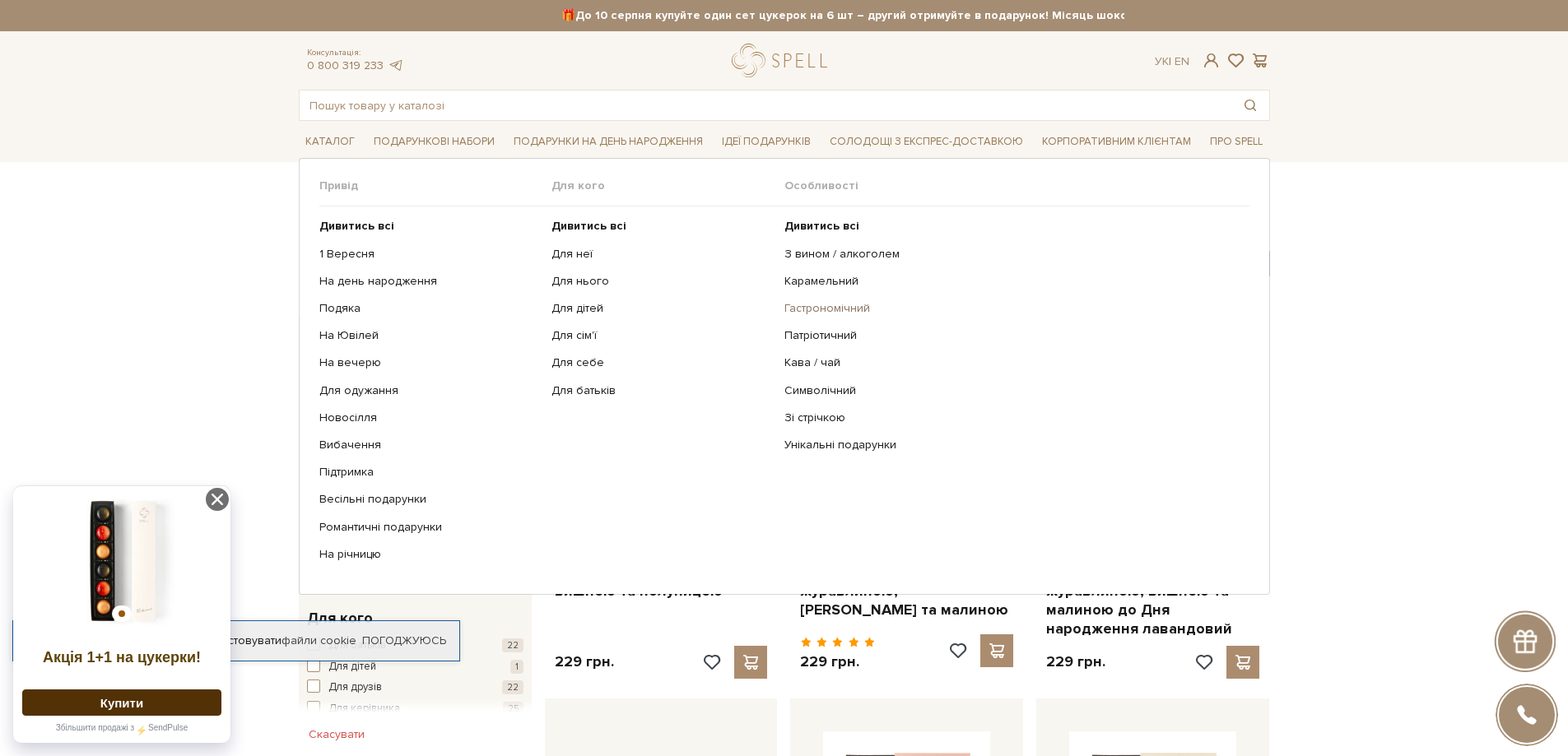
click at [848, 311] on link "Гастрономічний" at bounding box center [1010, 309] width 452 height 15
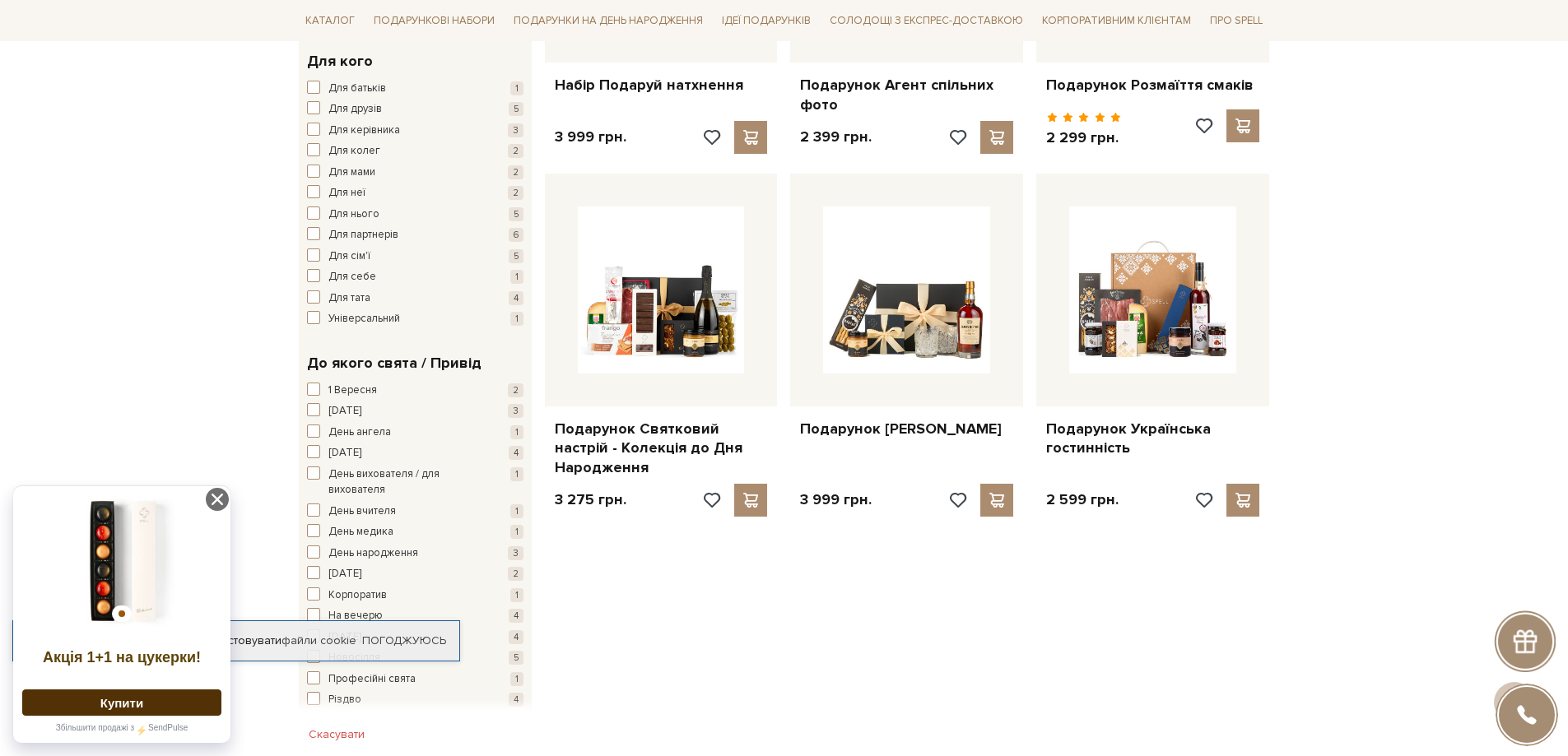
scroll to position [329, 0]
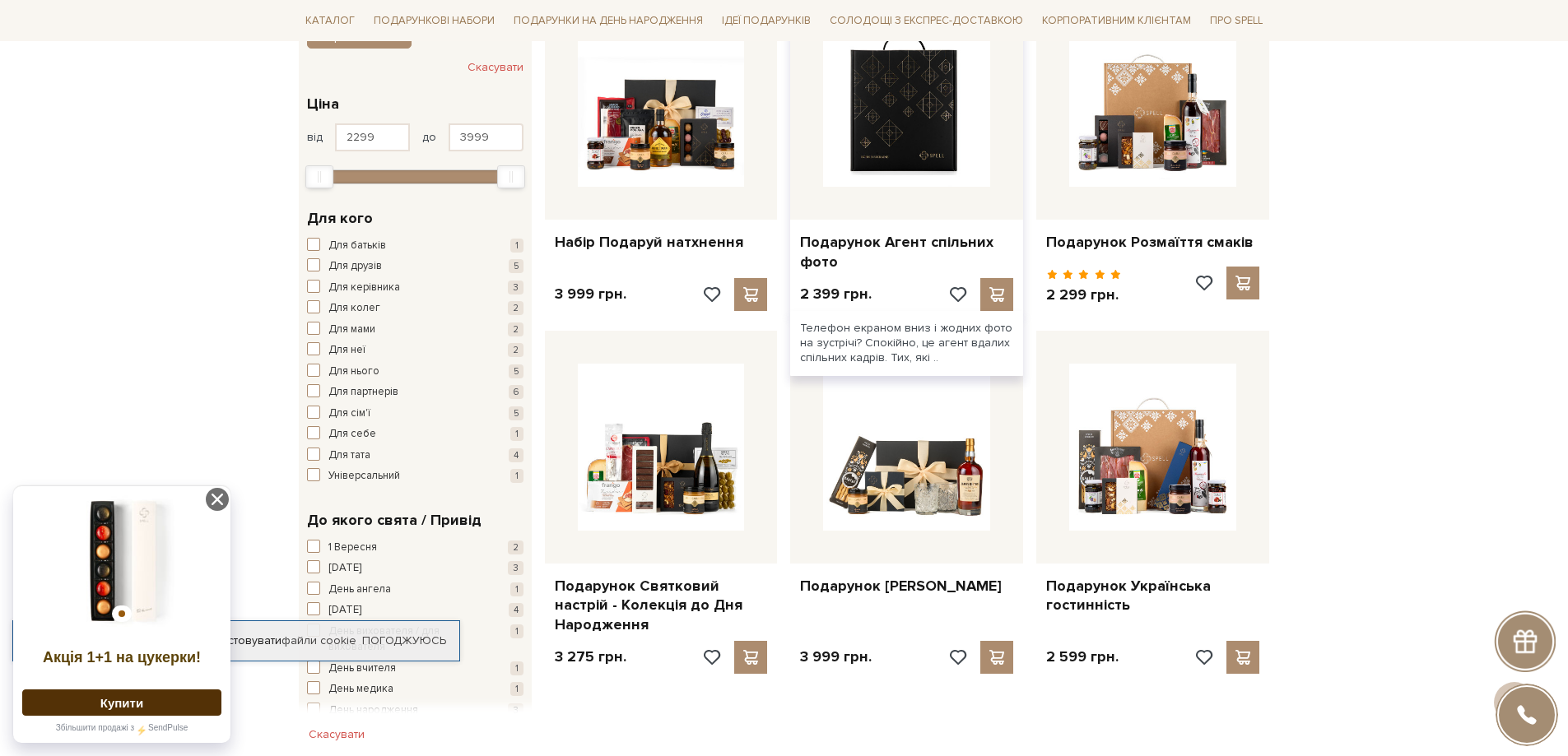
click at [882, 184] on img at bounding box center [906, 103] width 167 height 167
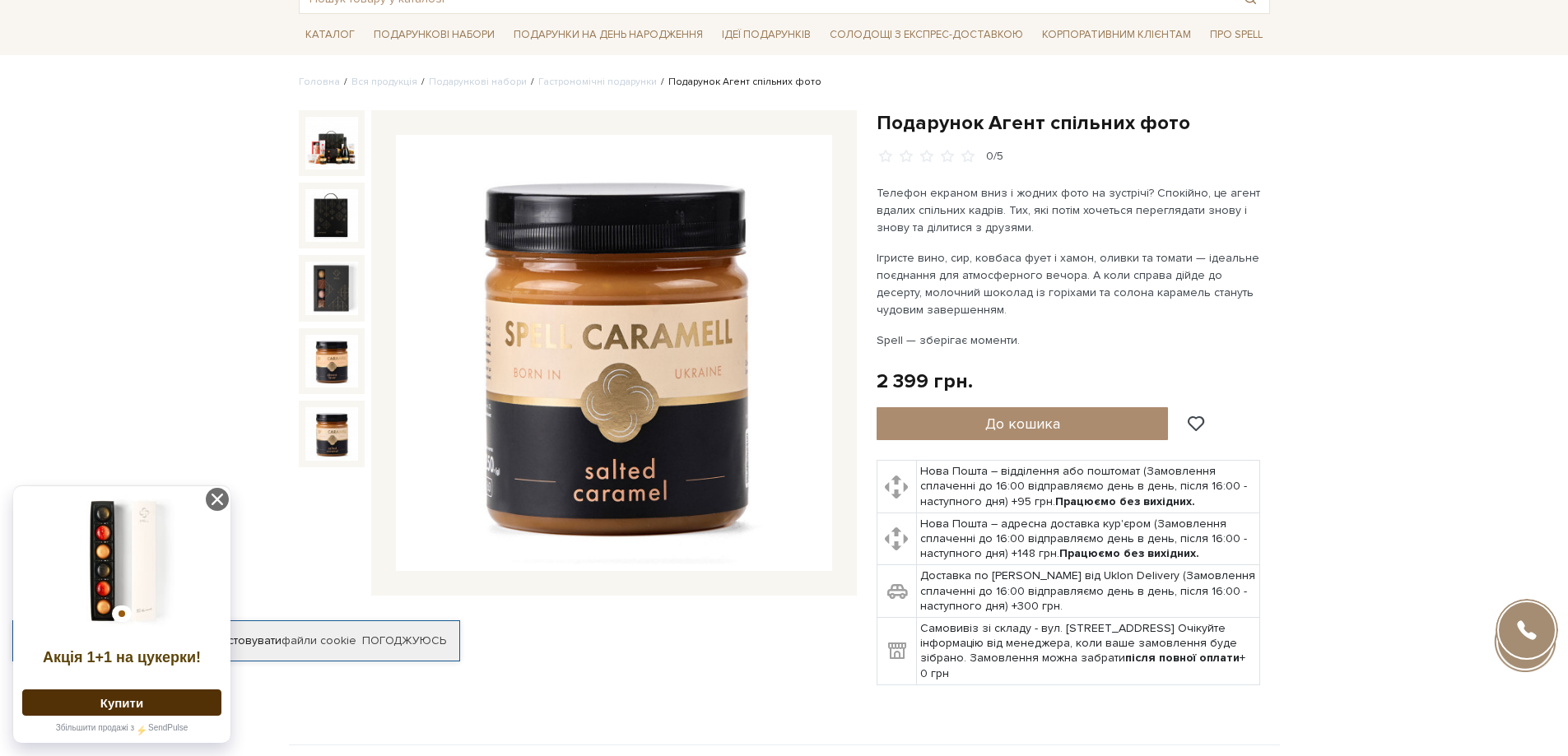
scroll to position [82, 0]
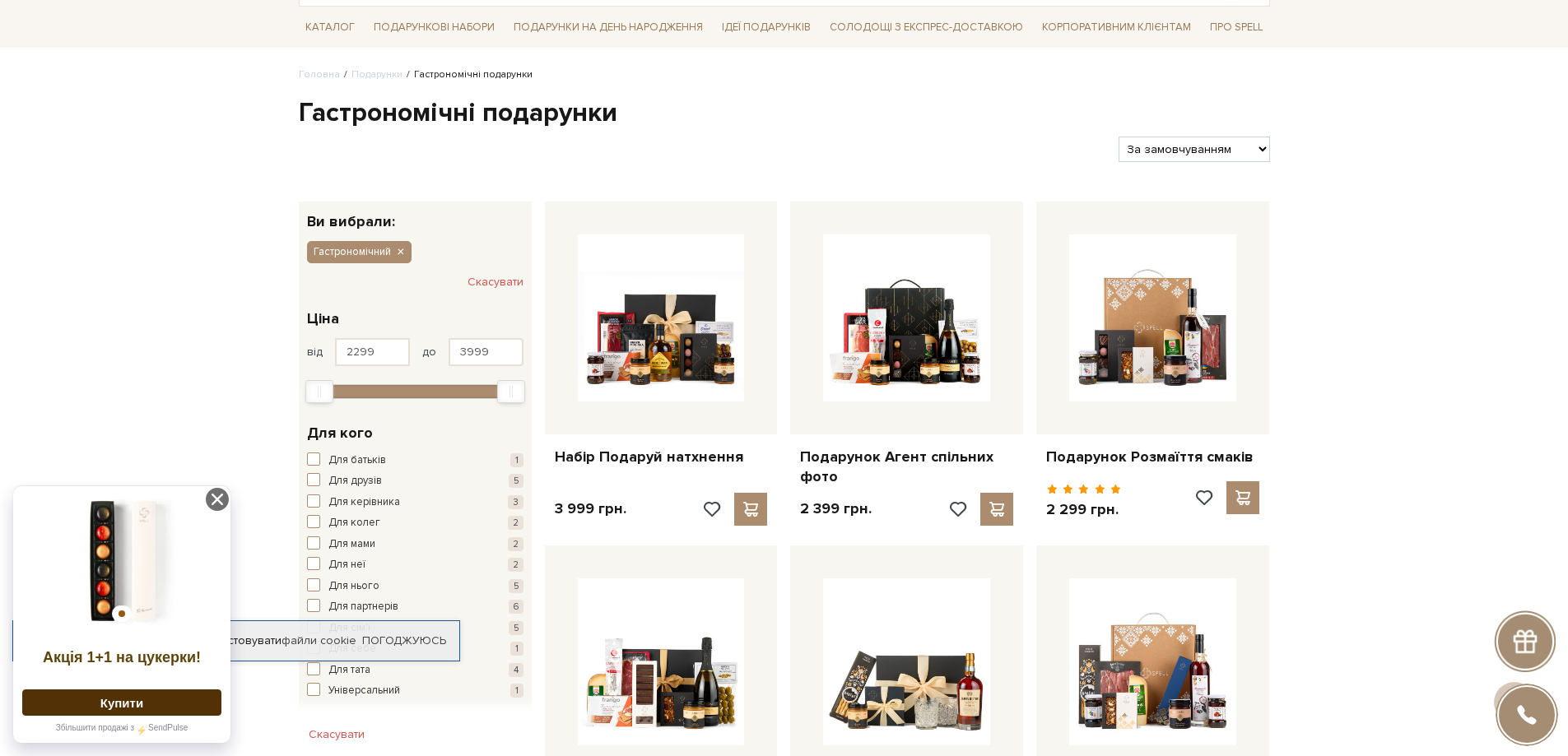
scroll to position [71, 0]
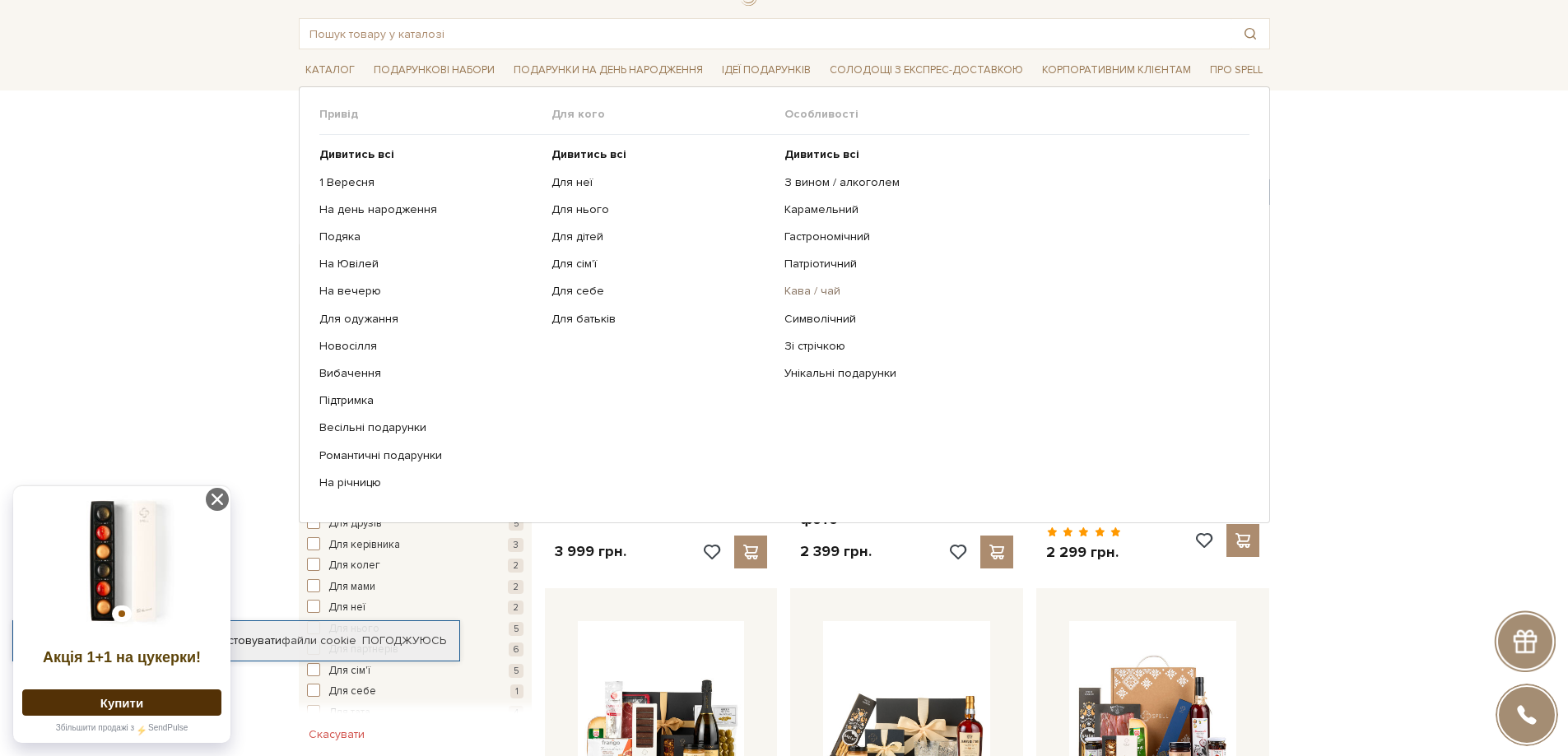
click at [816, 288] on link "Кава / чай" at bounding box center [1010, 291] width 452 height 15
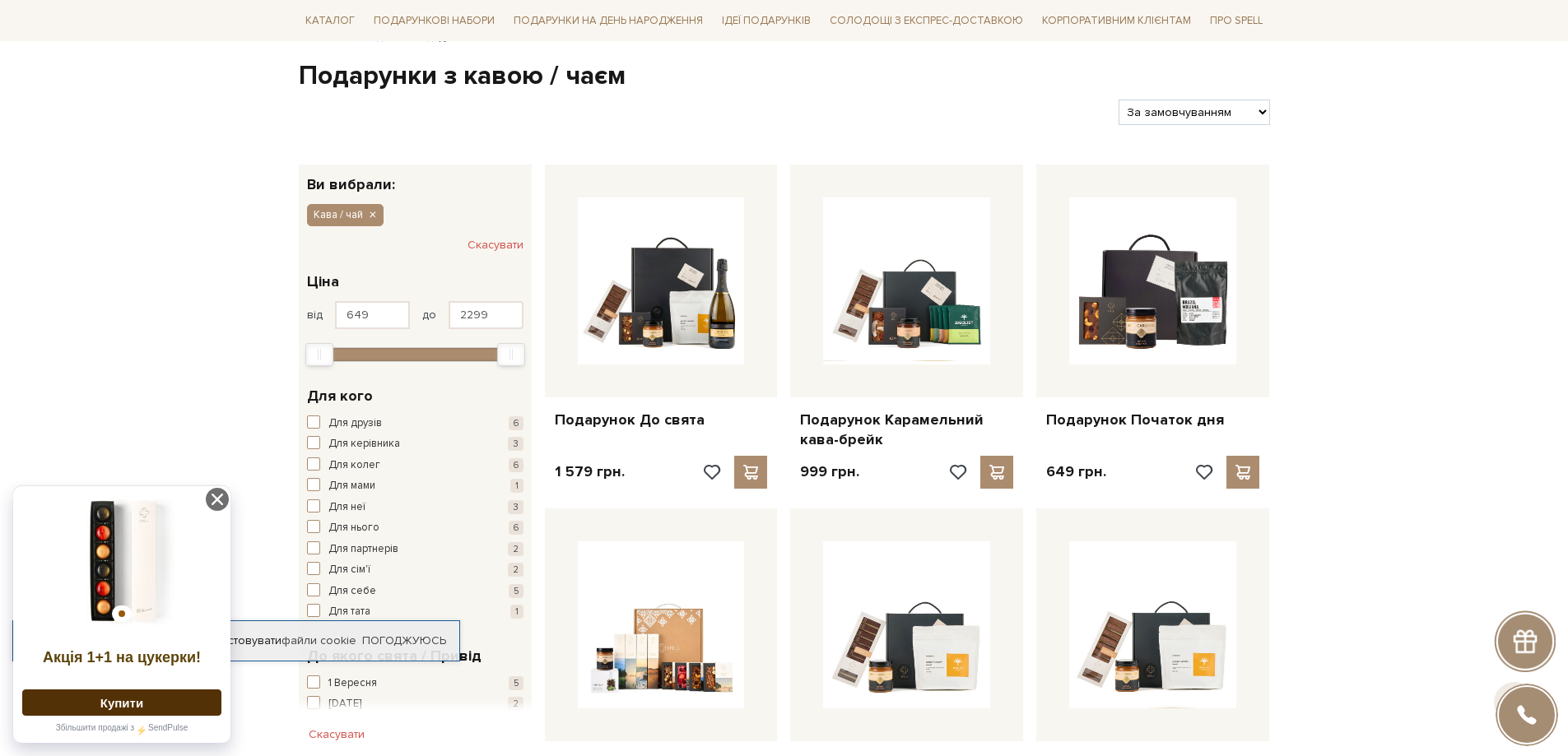
scroll to position [164, 0]
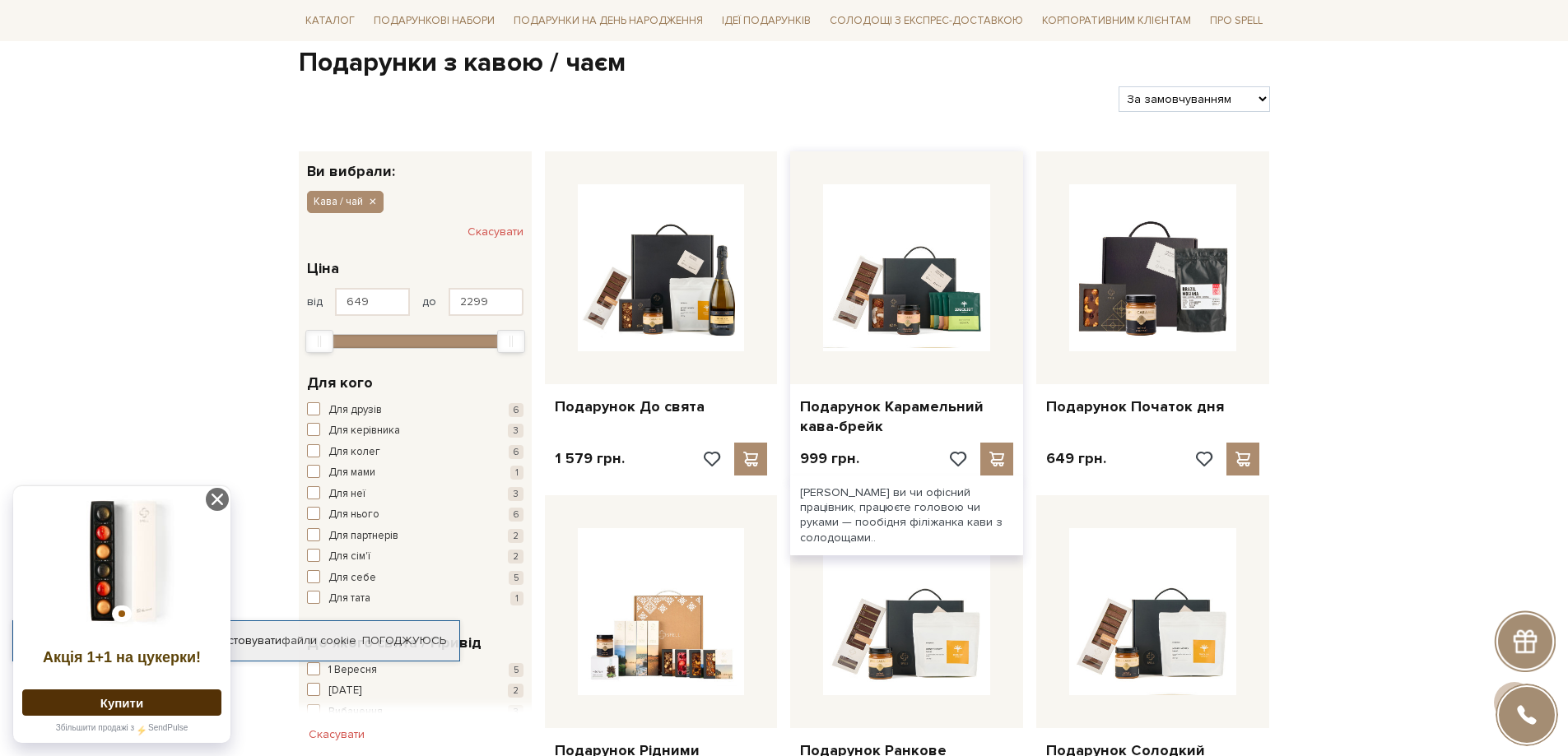
click at [881, 384] on div "Подарунок Карамельний кава-брейк" at bounding box center [906, 413] width 233 height 58
click at [896, 403] on link "Подарунок Карамельний кава-брейк" at bounding box center [906, 417] width 213 height 39
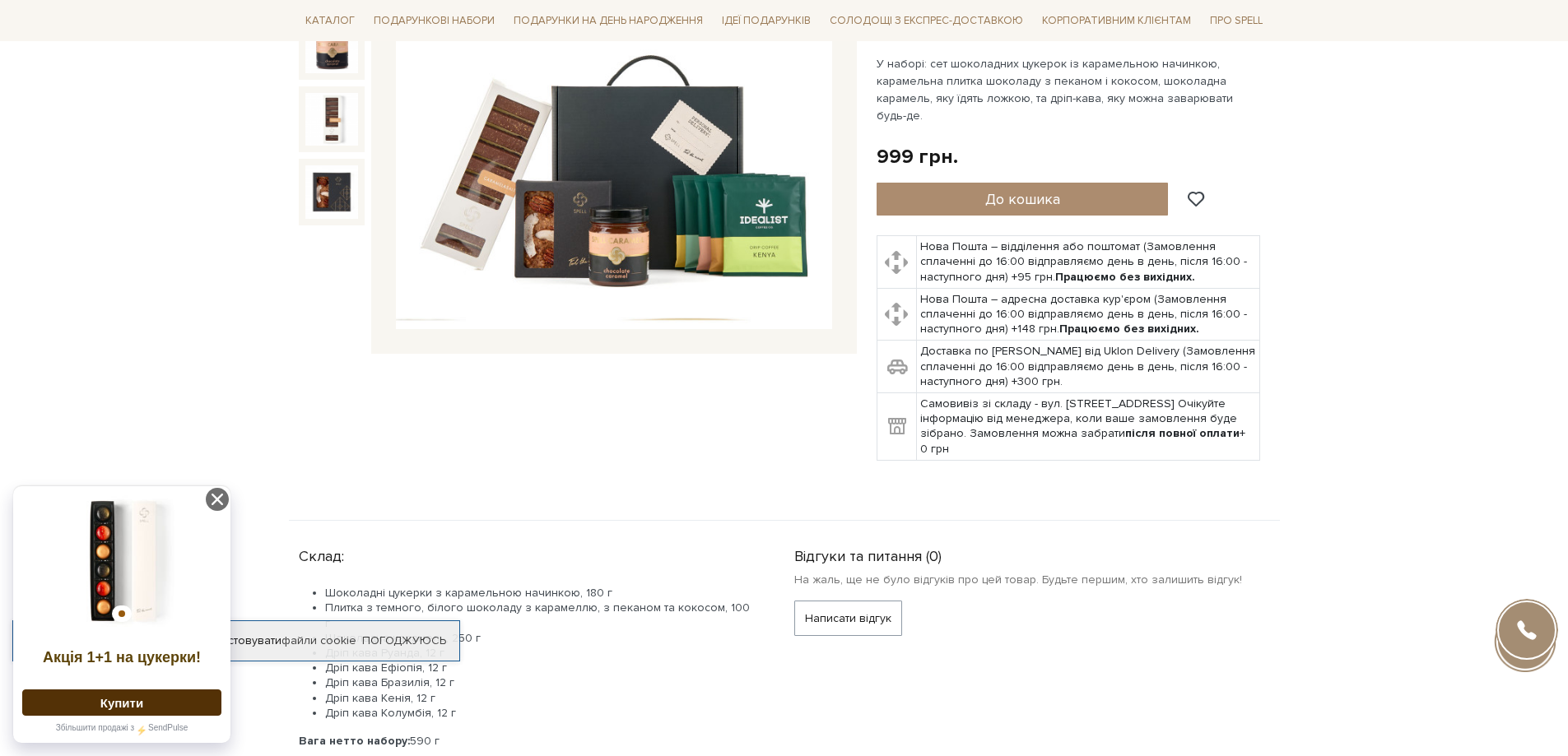
scroll to position [329, 0]
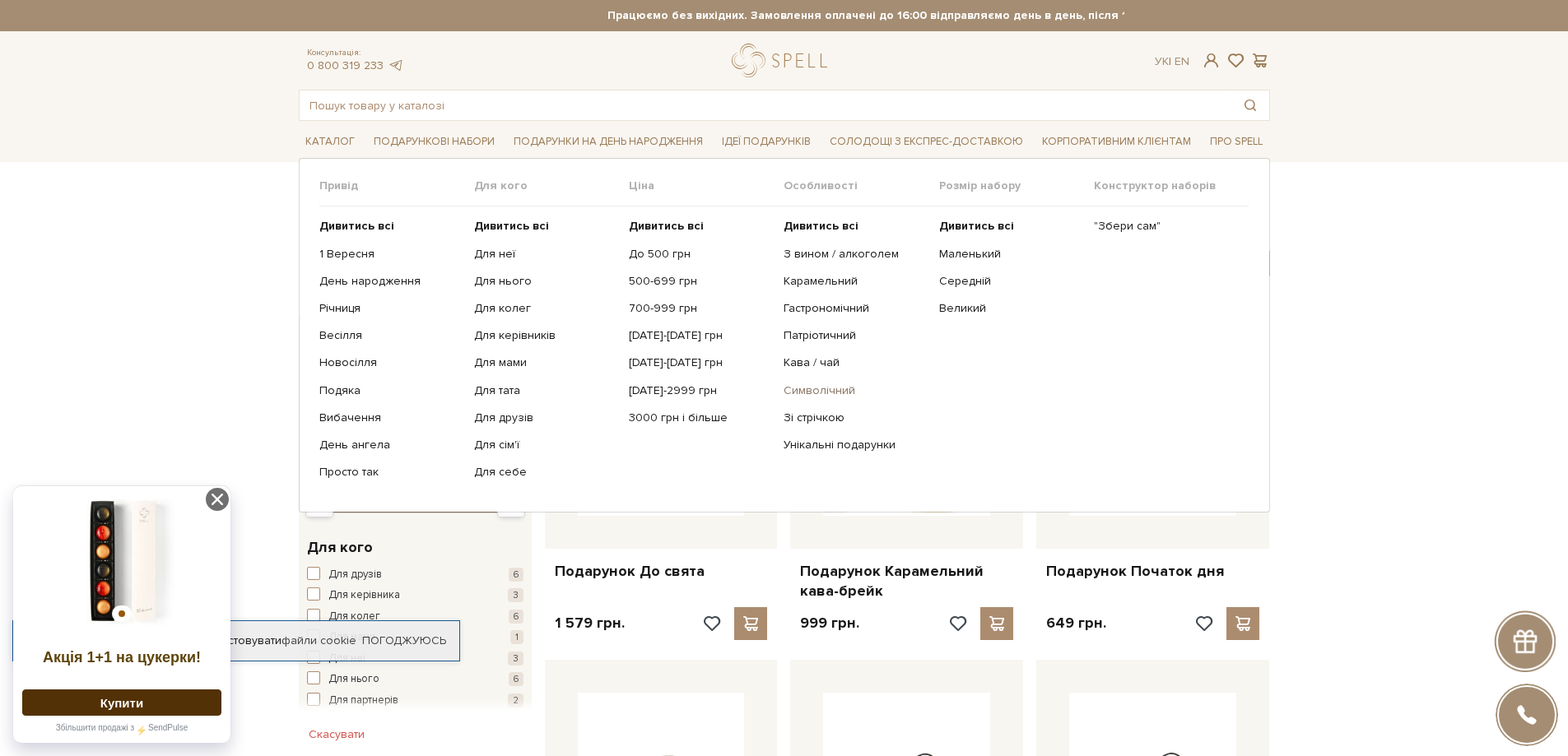
click at [796, 391] on link "Символічний" at bounding box center [855, 391] width 143 height 15
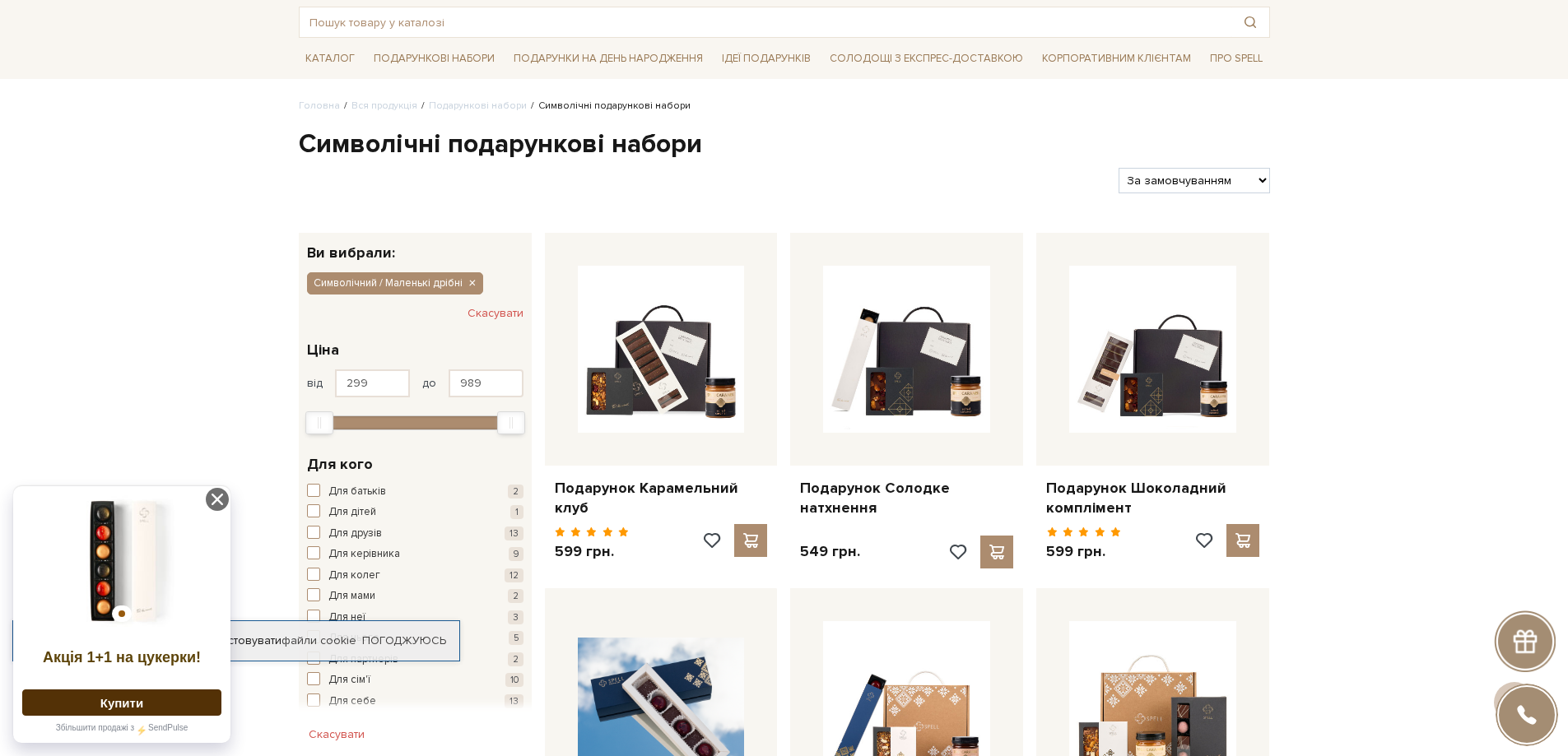
scroll to position [82, 0]
click at [950, 51] on link "Солодощі з експрес-доставкою" at bounding box center [926, 60] width 207 height 28
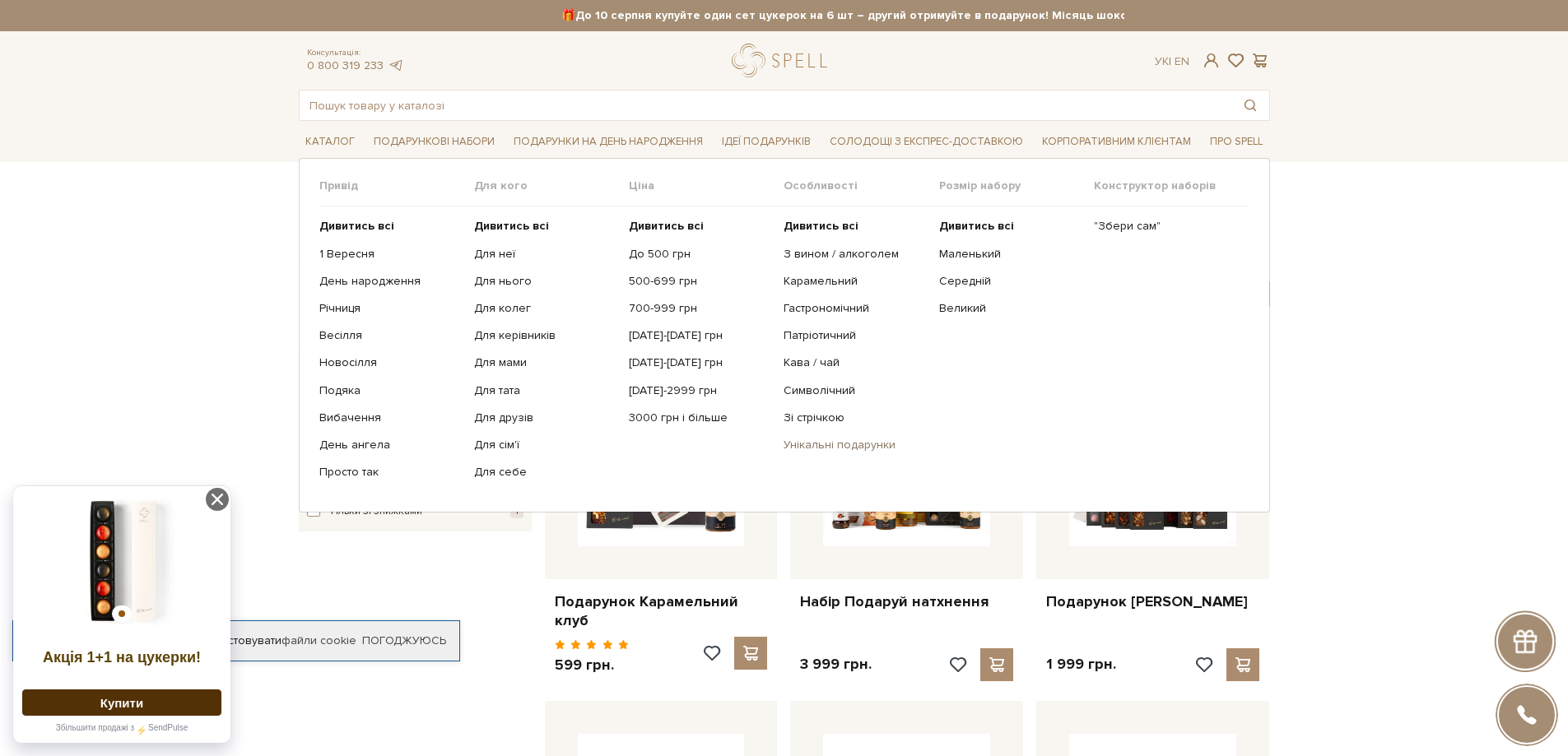
click at [859, 446] on link "Унікальні подарунки" at bounding box center [855, 446] width 143 height 15
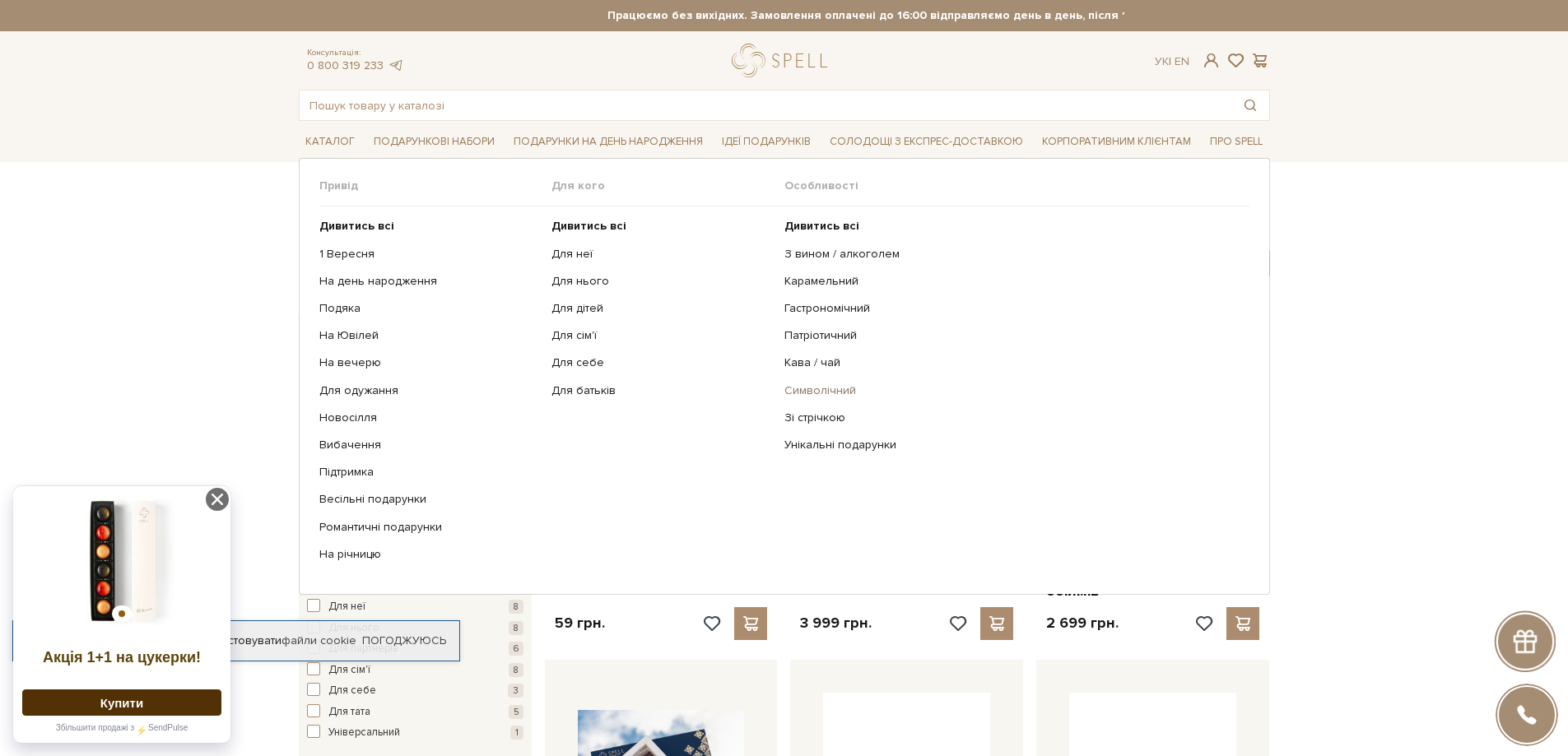
click at [800, 388] on link "Символічний" at bounding box center [1010, 391] width 452 height 15
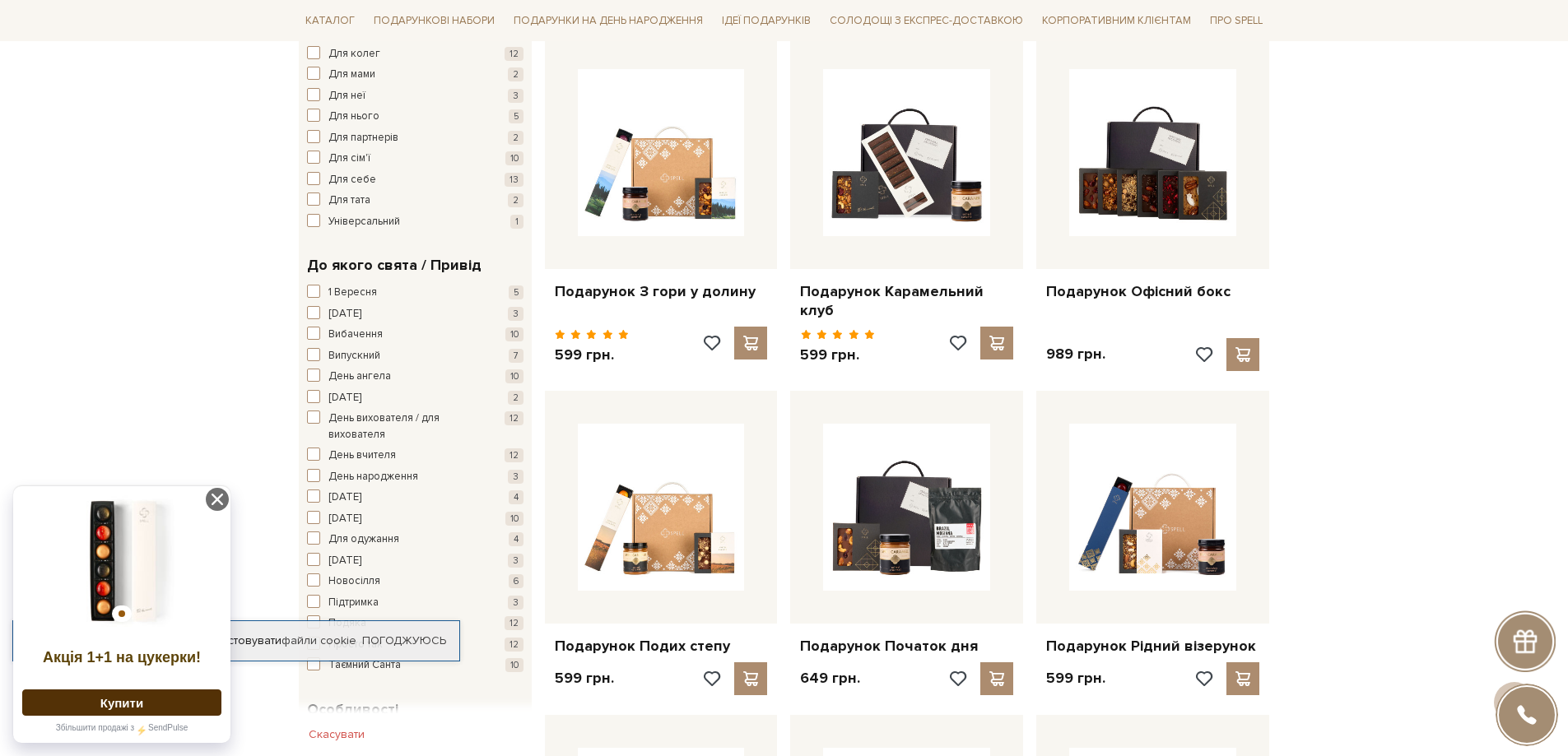
scroll to position [576, 0]
